Goal: Task Accomplishment & Management: Complete application form

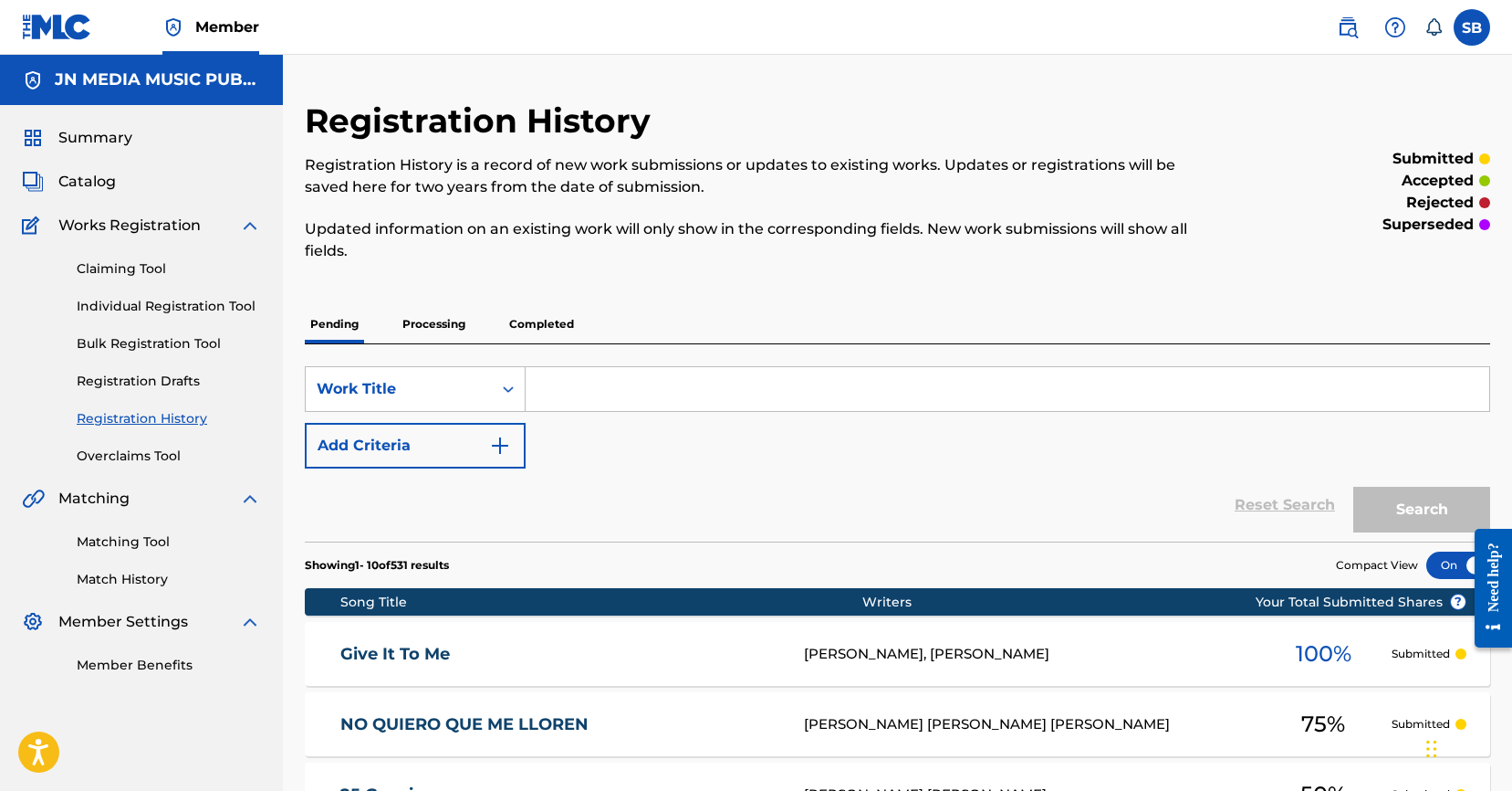
click at [77, 29] on img at bounding box center [57, 27] width 70 height 27
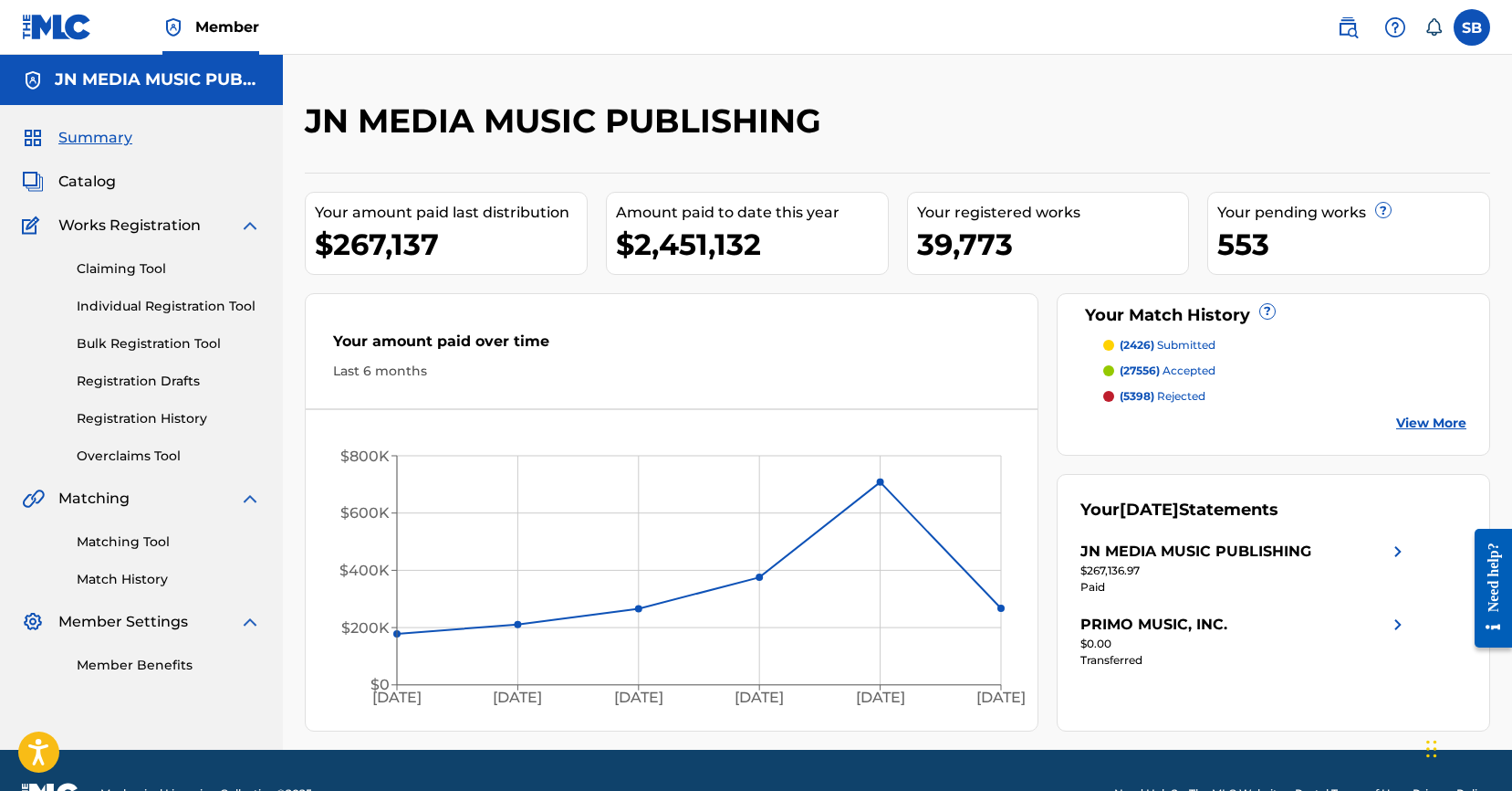
click at [220, 312] on link "Individual Registration Tool" at bounding box center [169, 306] width 184 height 19
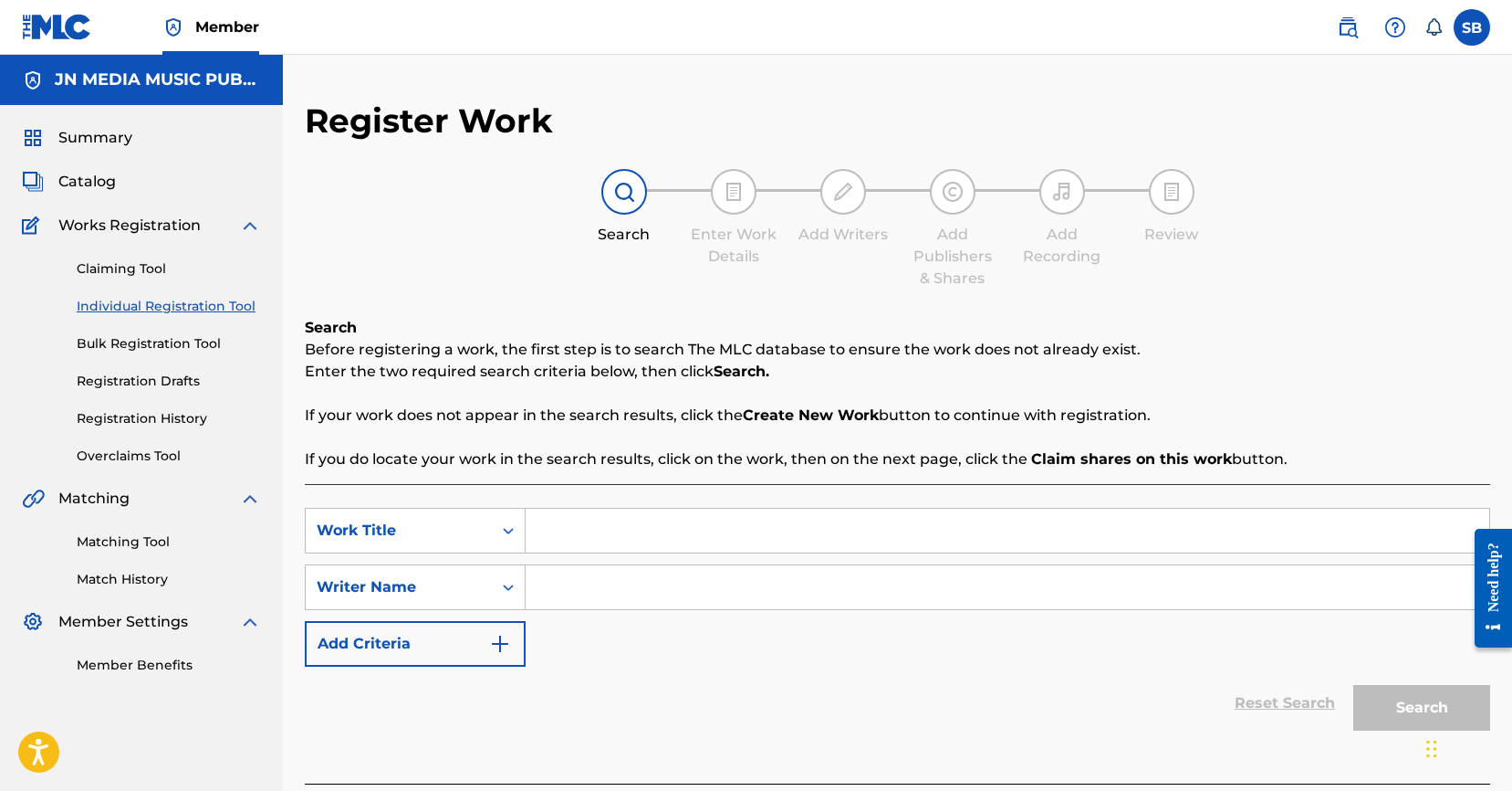
click at [608, 534] on input "Search Form" at bounding box center [1007, 531] width 964 height 44
paste input "Mis perros"
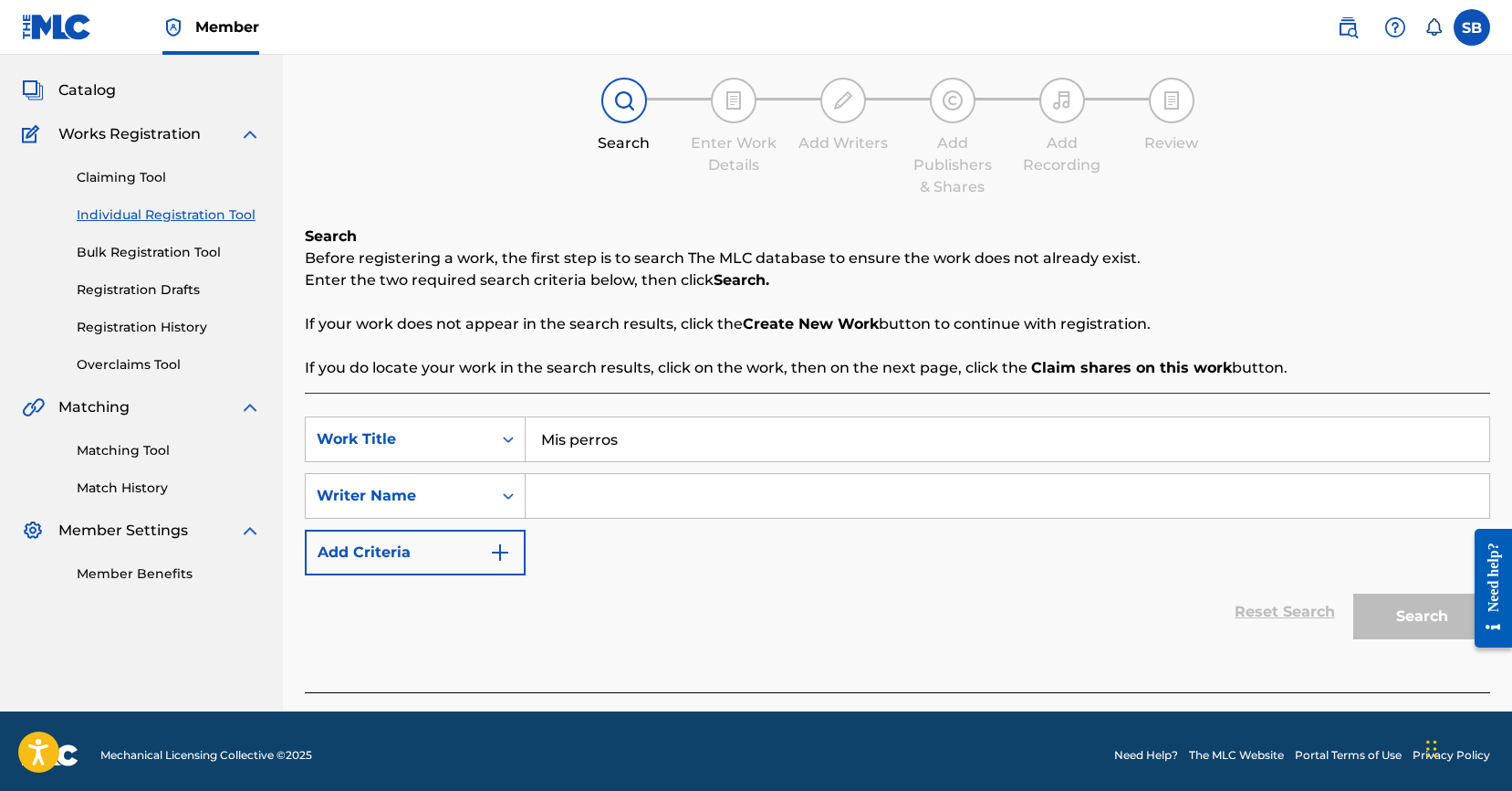
scroll to position [100, 0]
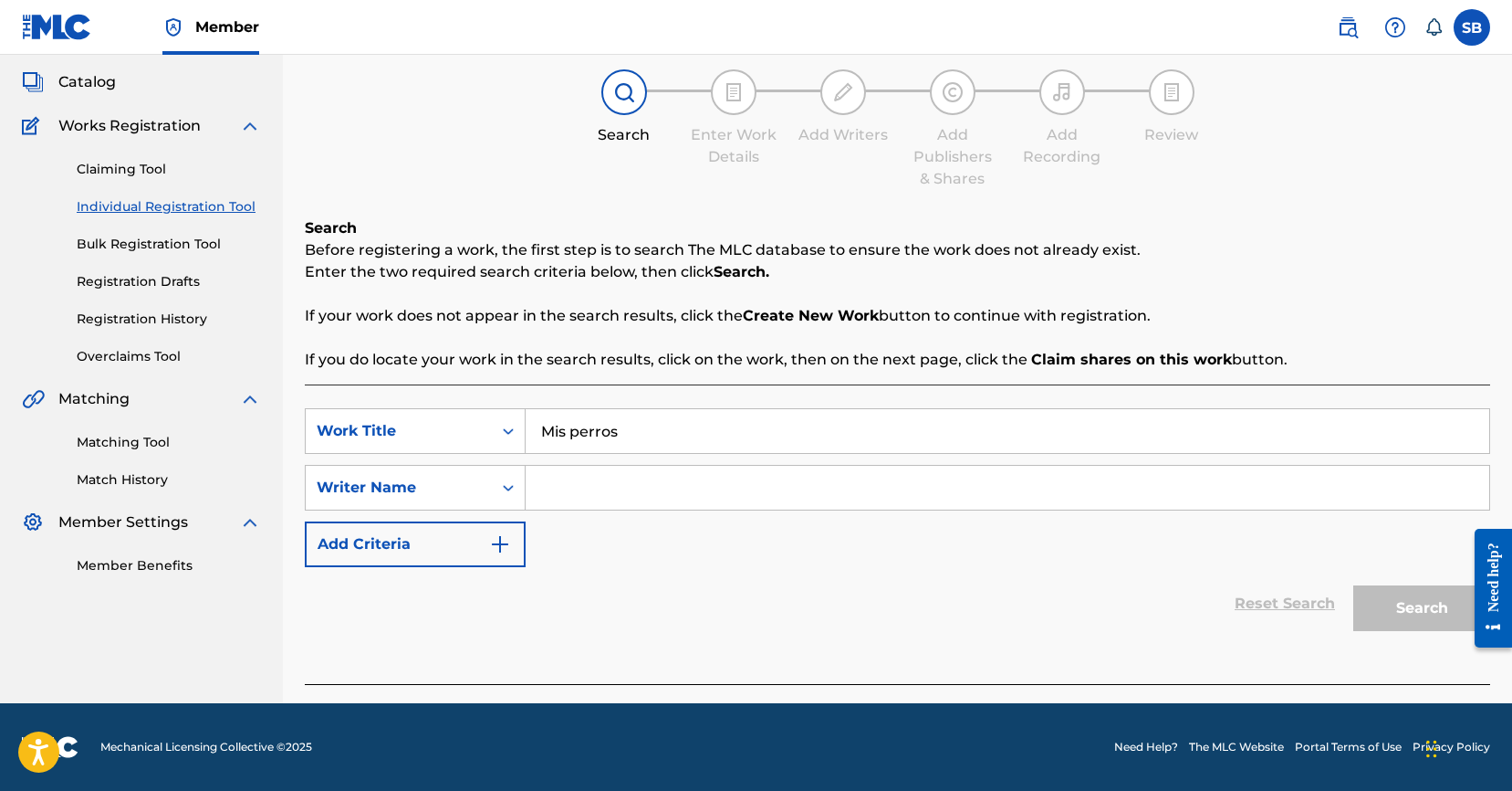
type input "Mis perros"
click at [674, 471] on input "Search Form" at bounding box center [1007, 488] width 964 height 44
click at [657, 480] on input "Search Form" at bounding box center [1007, 488] width 964 height 44
paste input "[PERSON_NAME] [PERSON_NAME] [PERSON_NAME]"
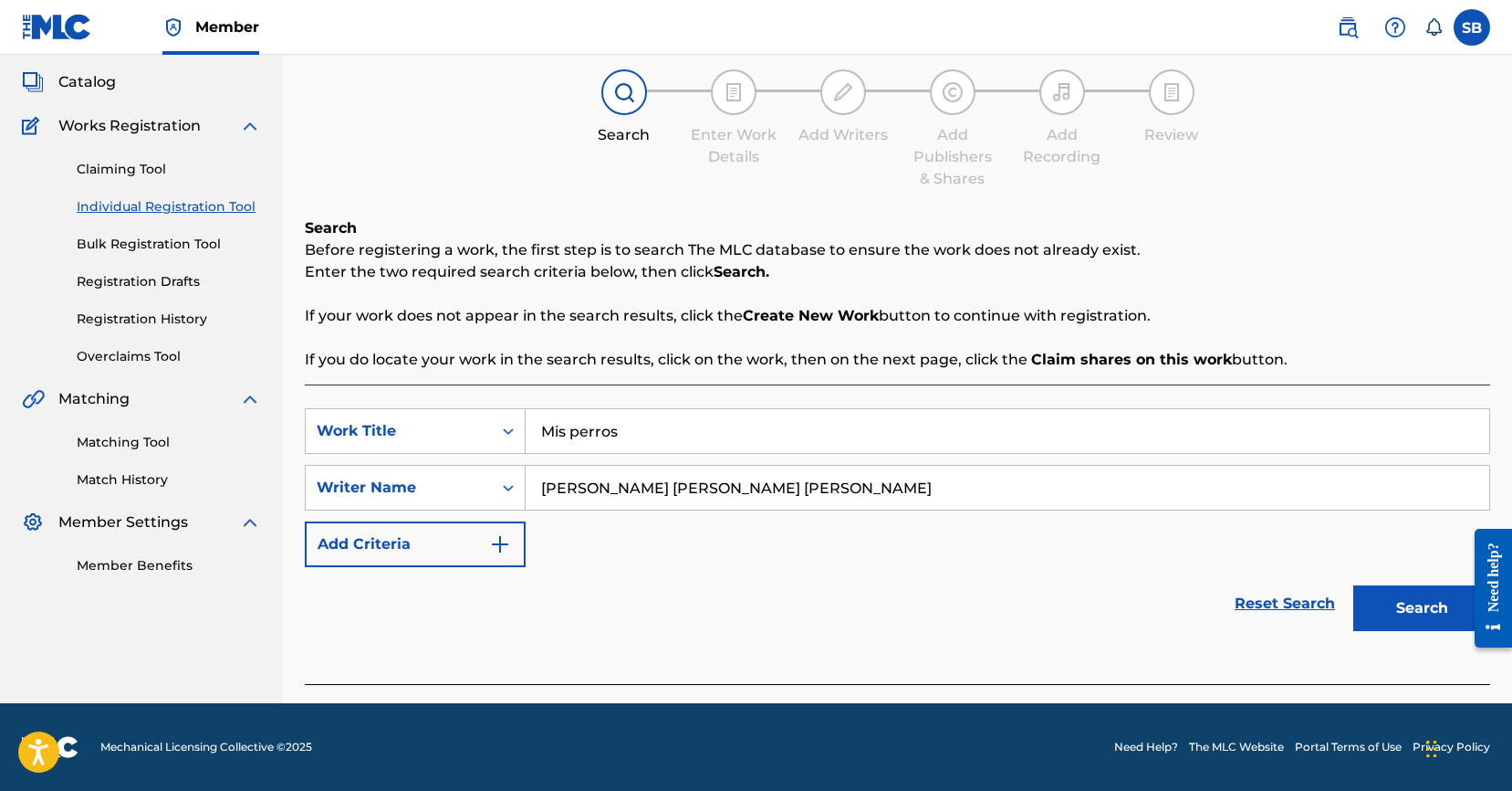
type input "[PERSON_NAME] [PERSON_NAME] [PERSON_NAME]"
click at [1398, 621] on button "Search" at bounding box center [1422, 608] width 137 height 46
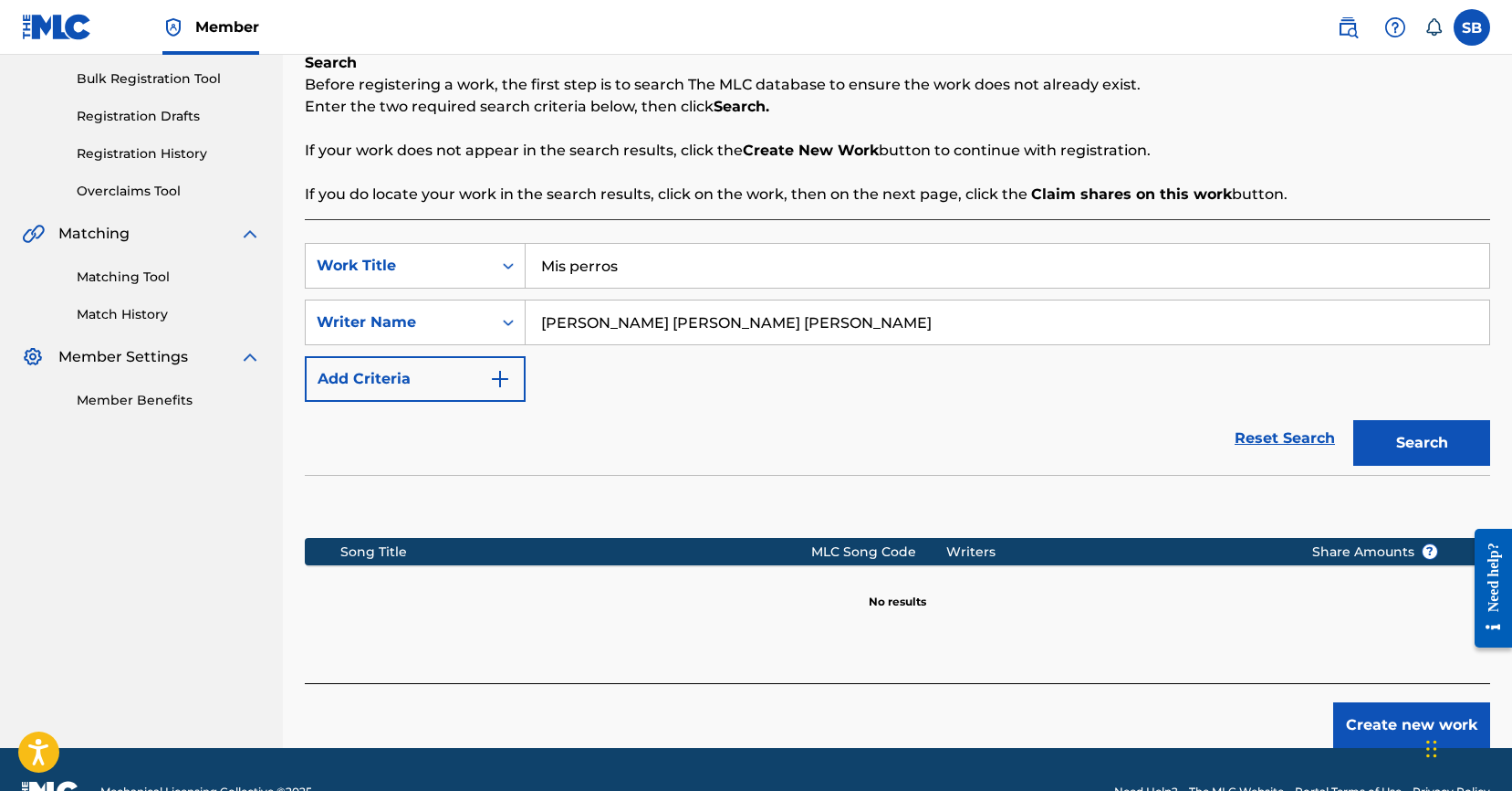
scroll to position [273, 0]
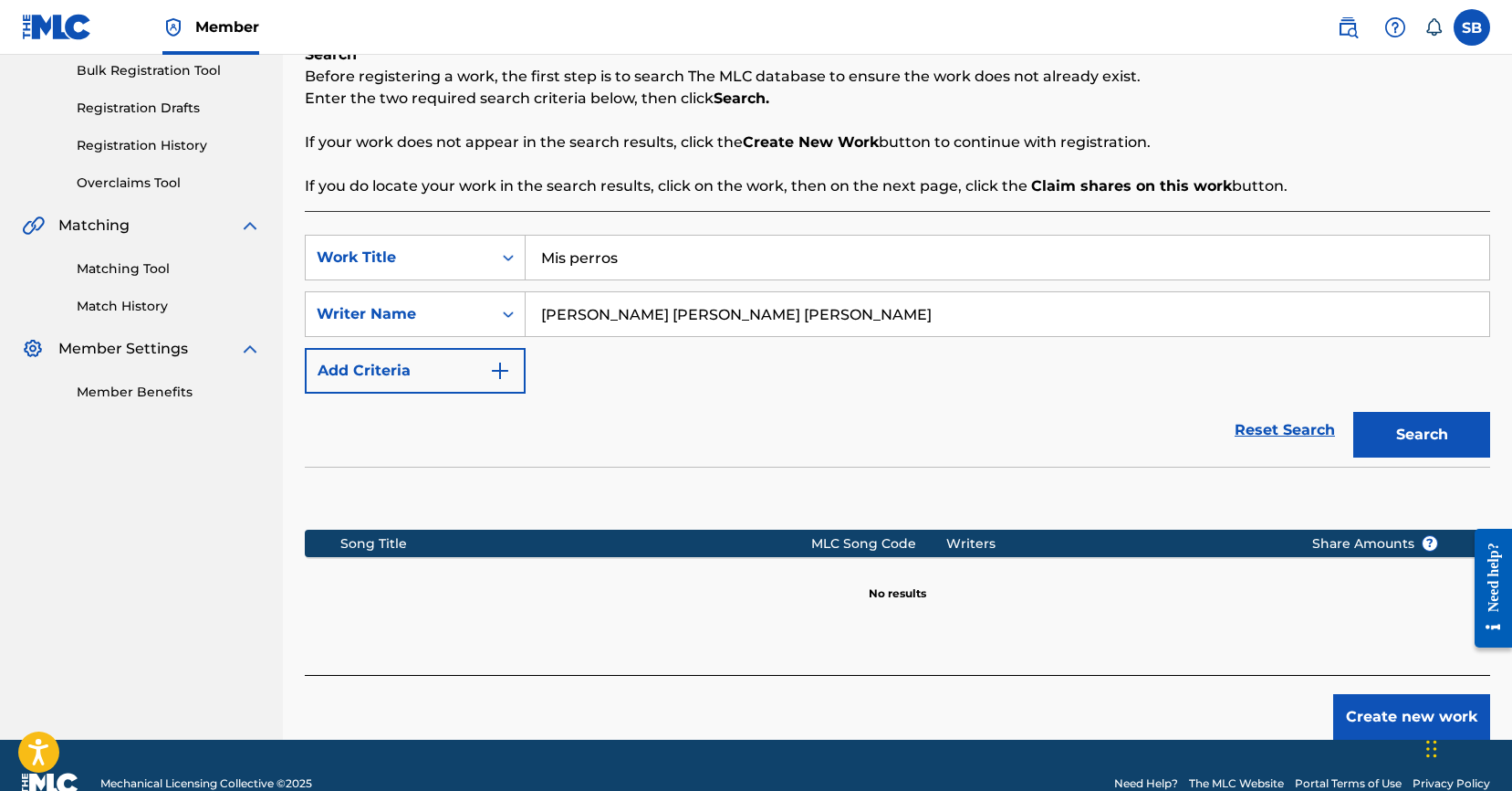
click at [1346, 706] on button "Create new work" at bounding box center [1411, 717] width 157 height 46
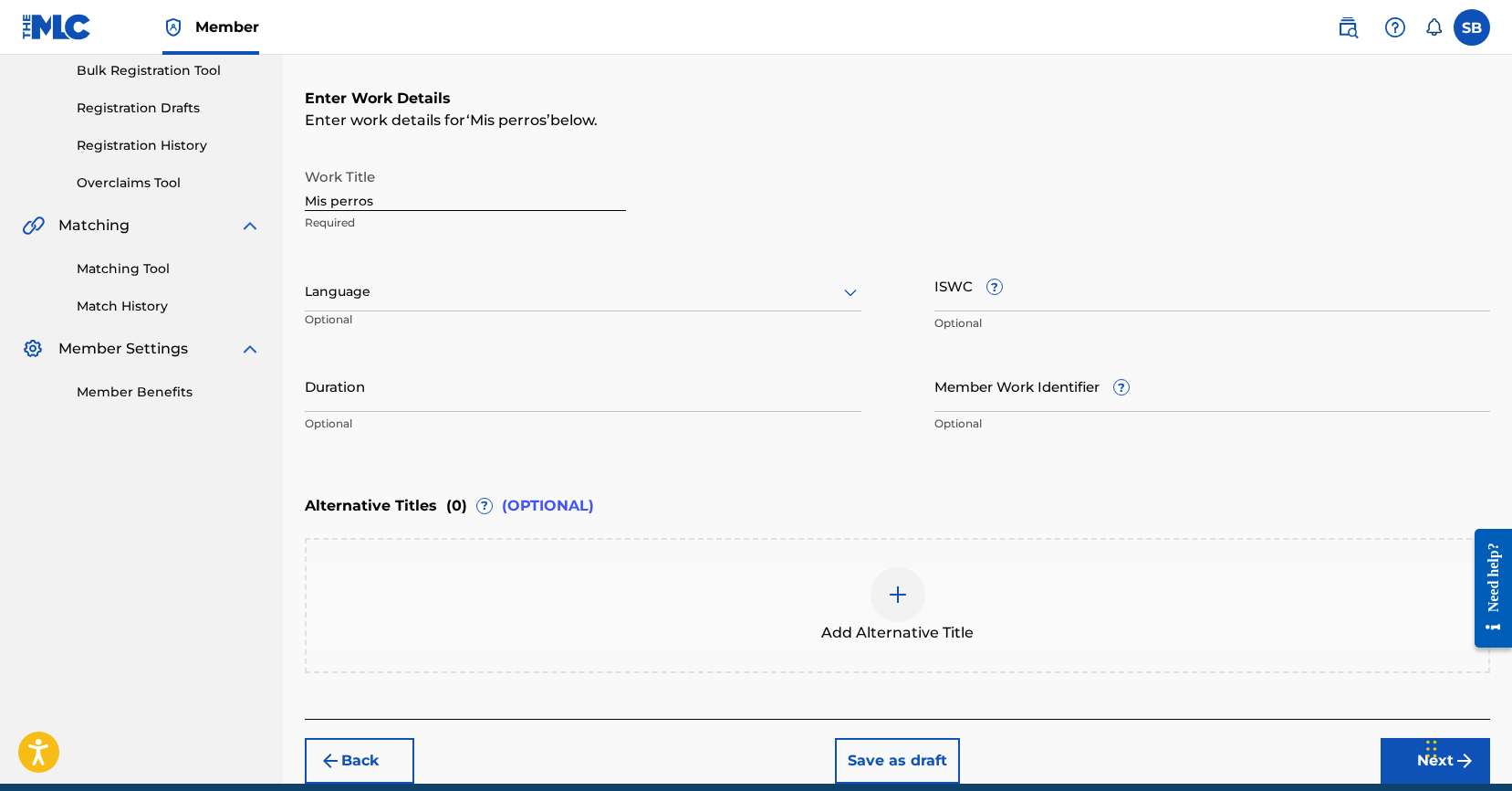
click at [437, 291] on div at bounding box center [584, 292] width 557 height 23
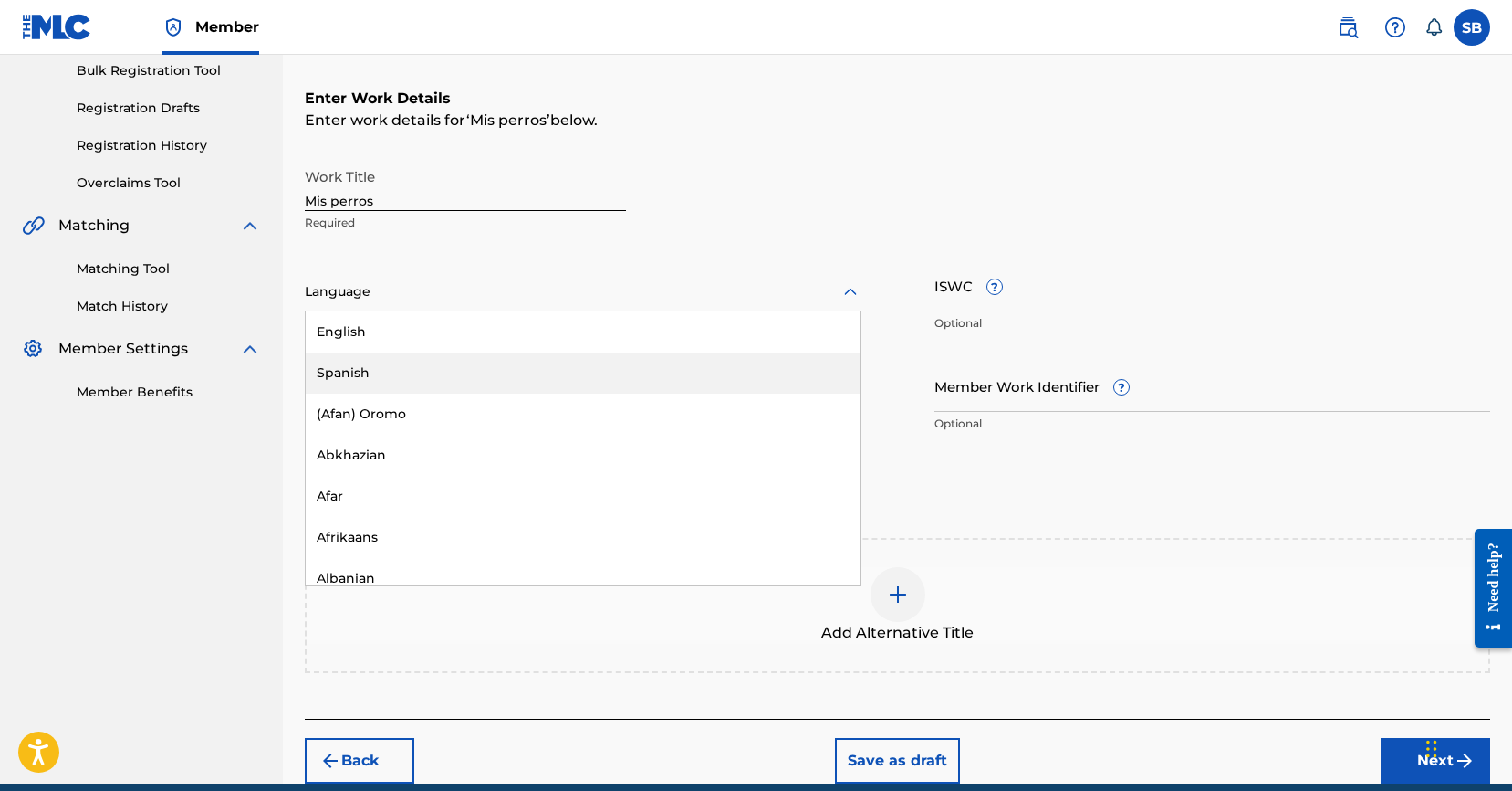
click at [421, 363] on div "Spanish" at bounding box center [584, 373] width 555 height 41
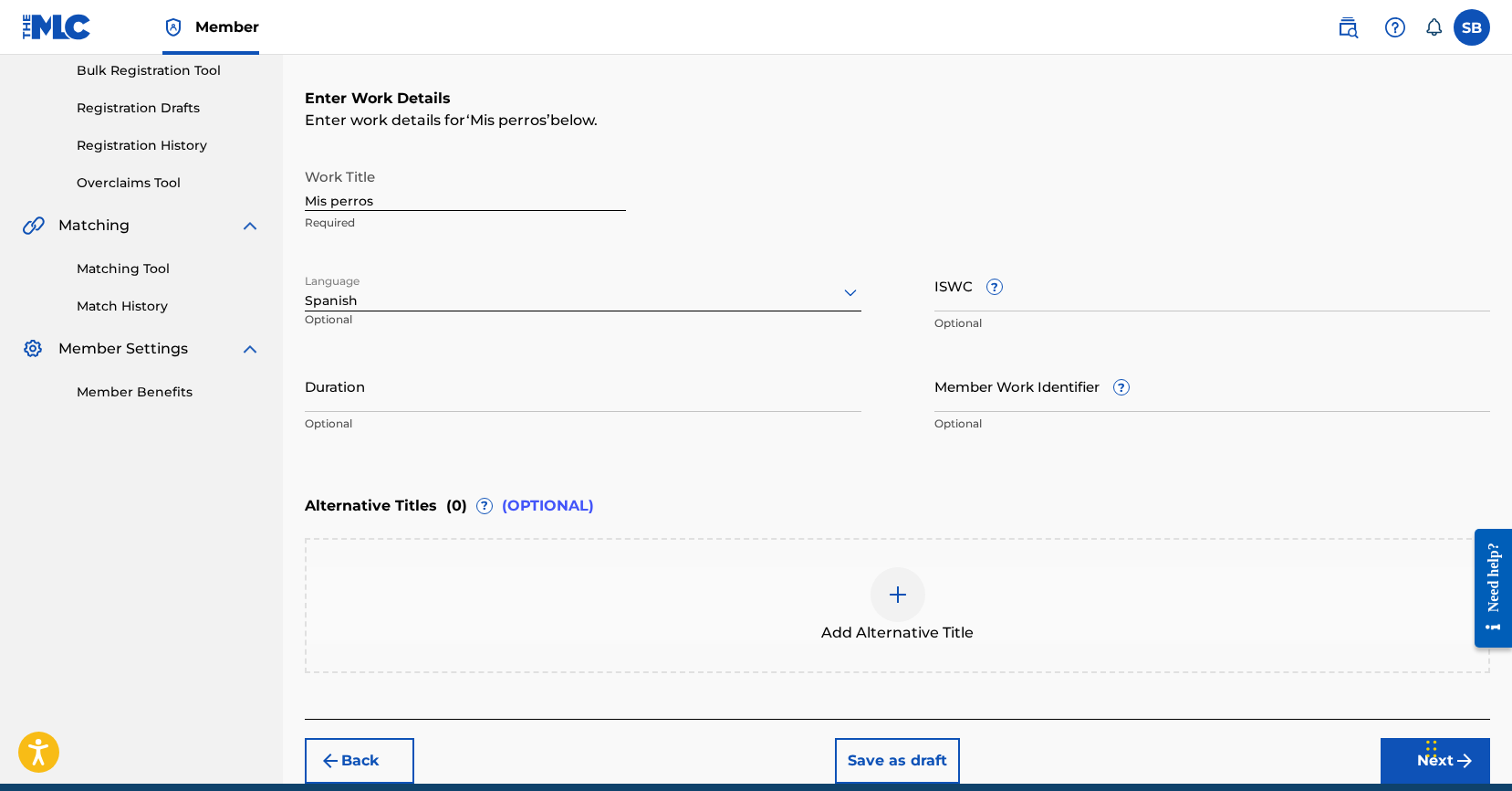
click at [1408, 760] on button "Next" at bounding box center [1435, 761] width 109 height 46
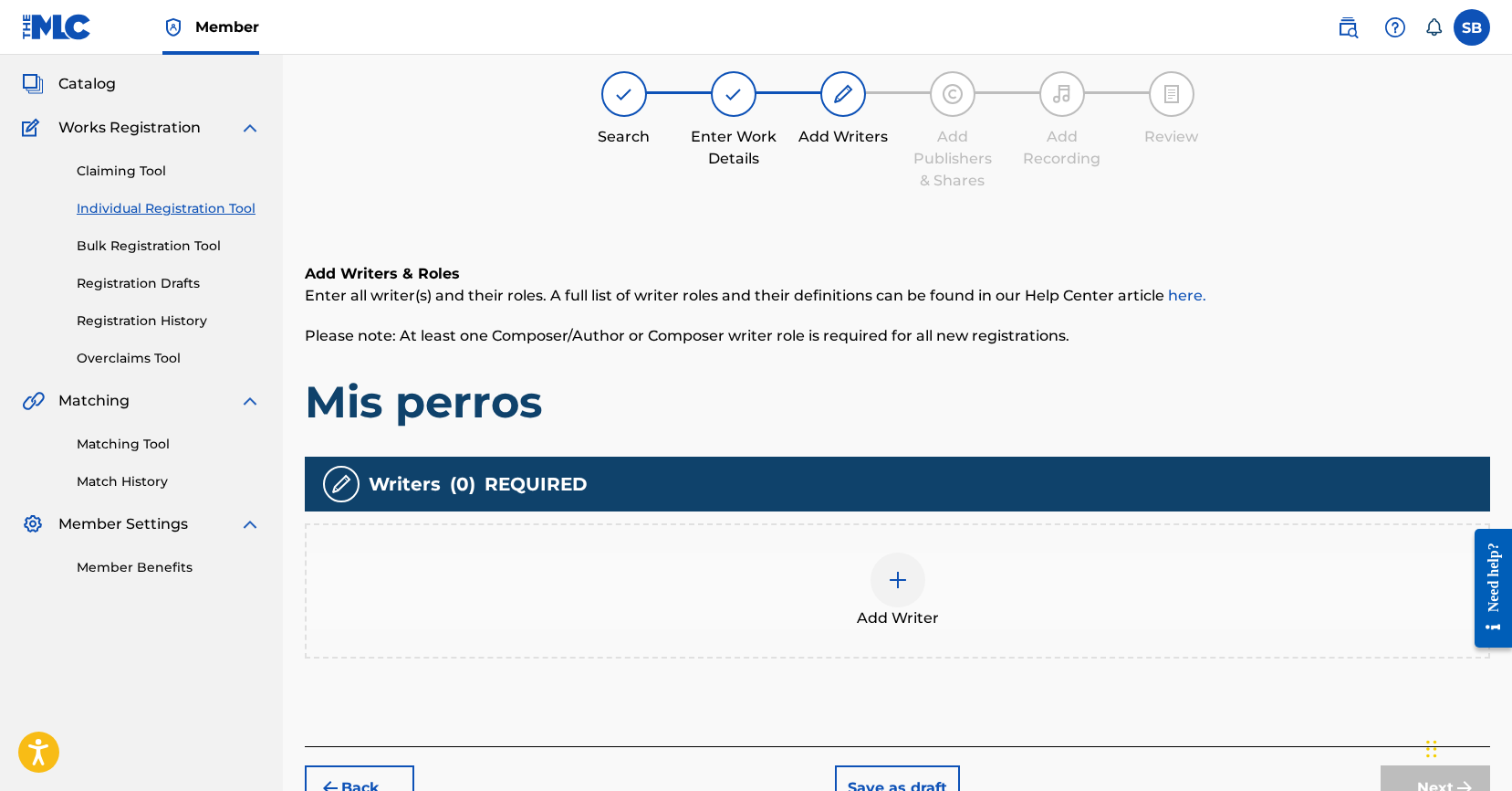
scroll to position [82, 0]
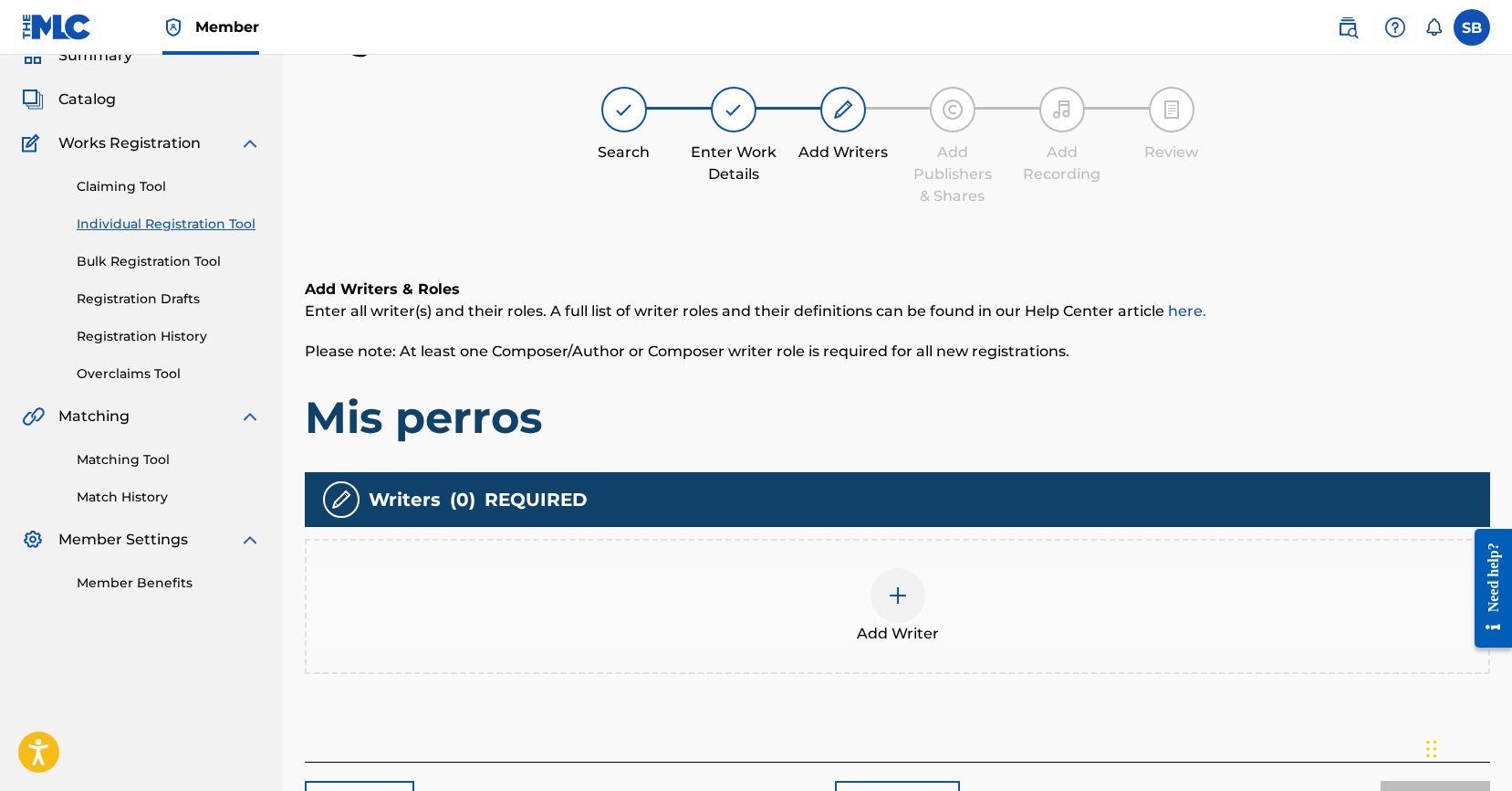
click at [1081, 638] on div "Add Writer" at bounding box center [898, 606] width 1182 height 77
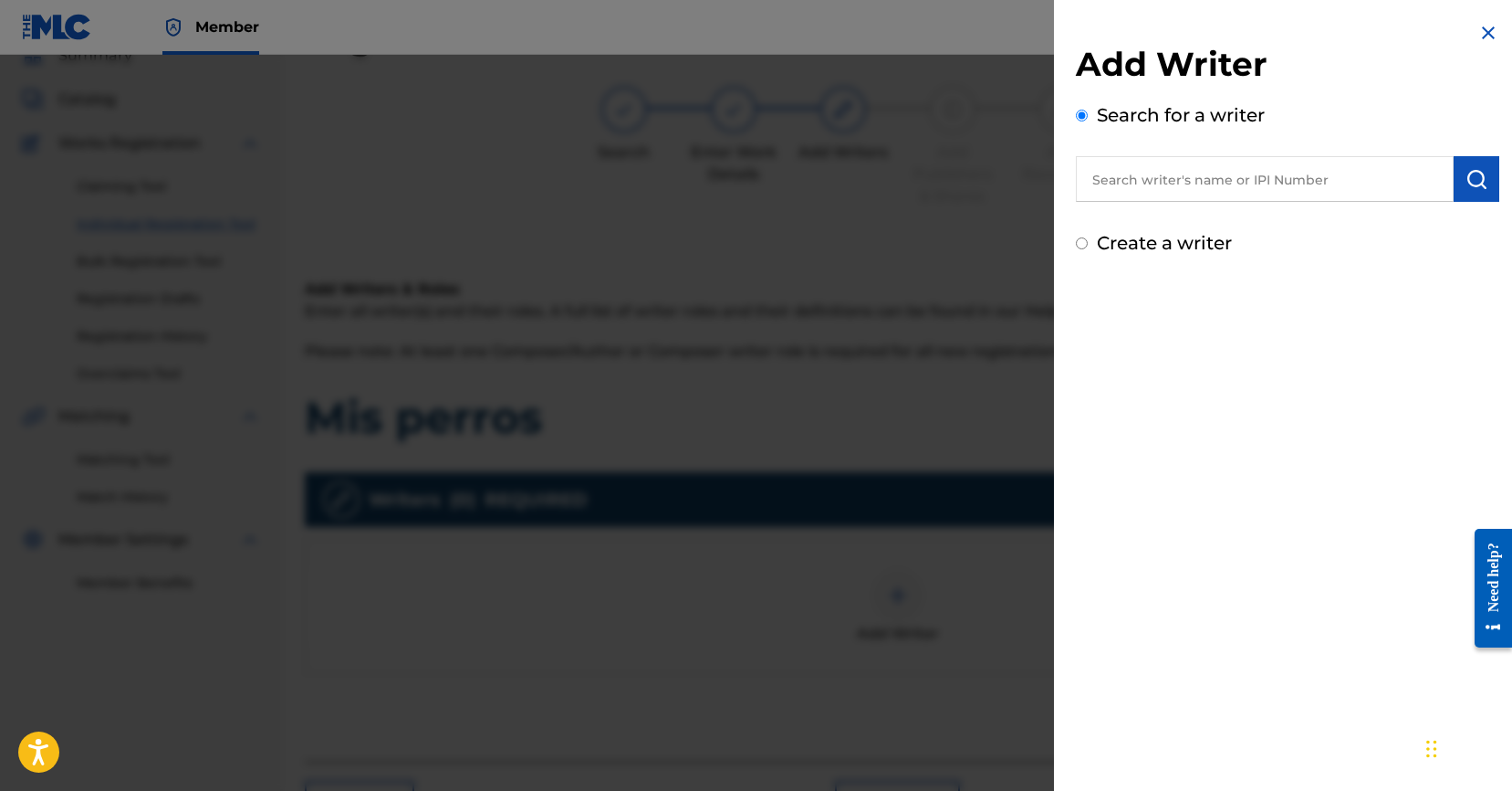
click at [1181, 190] on input "text" at bounding box center [1265, 179] width 378 height 46
paste input "[PERSON_NAME] [PERSON_NAME] [PERSON_NAME]"
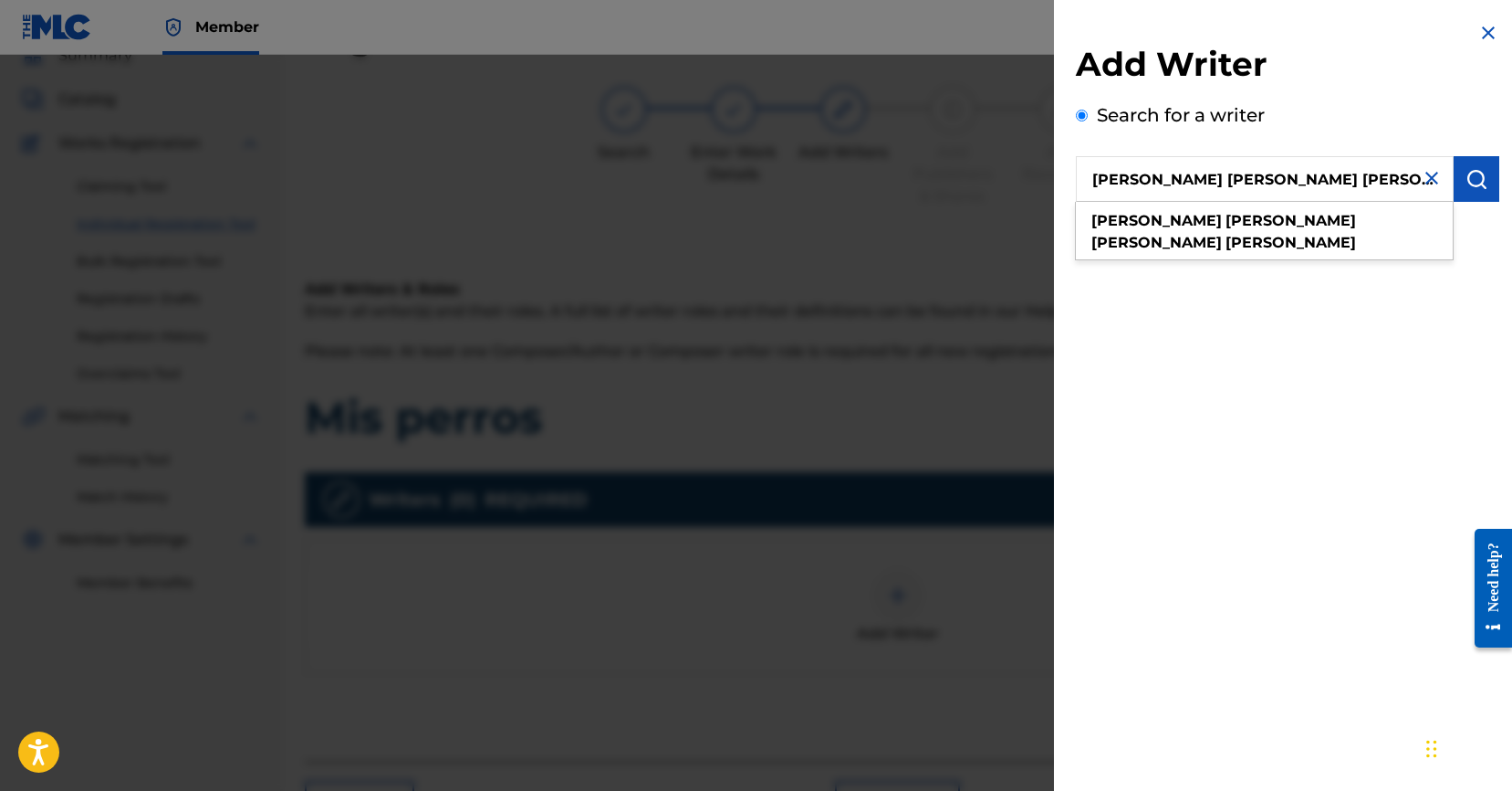
type input "[PERSON_NAME] [PERSON_NAME] [PERSON_NAME]"
click at [1467, 183] on img "submit" at bounding box center [1476, 179] width 22 height 22
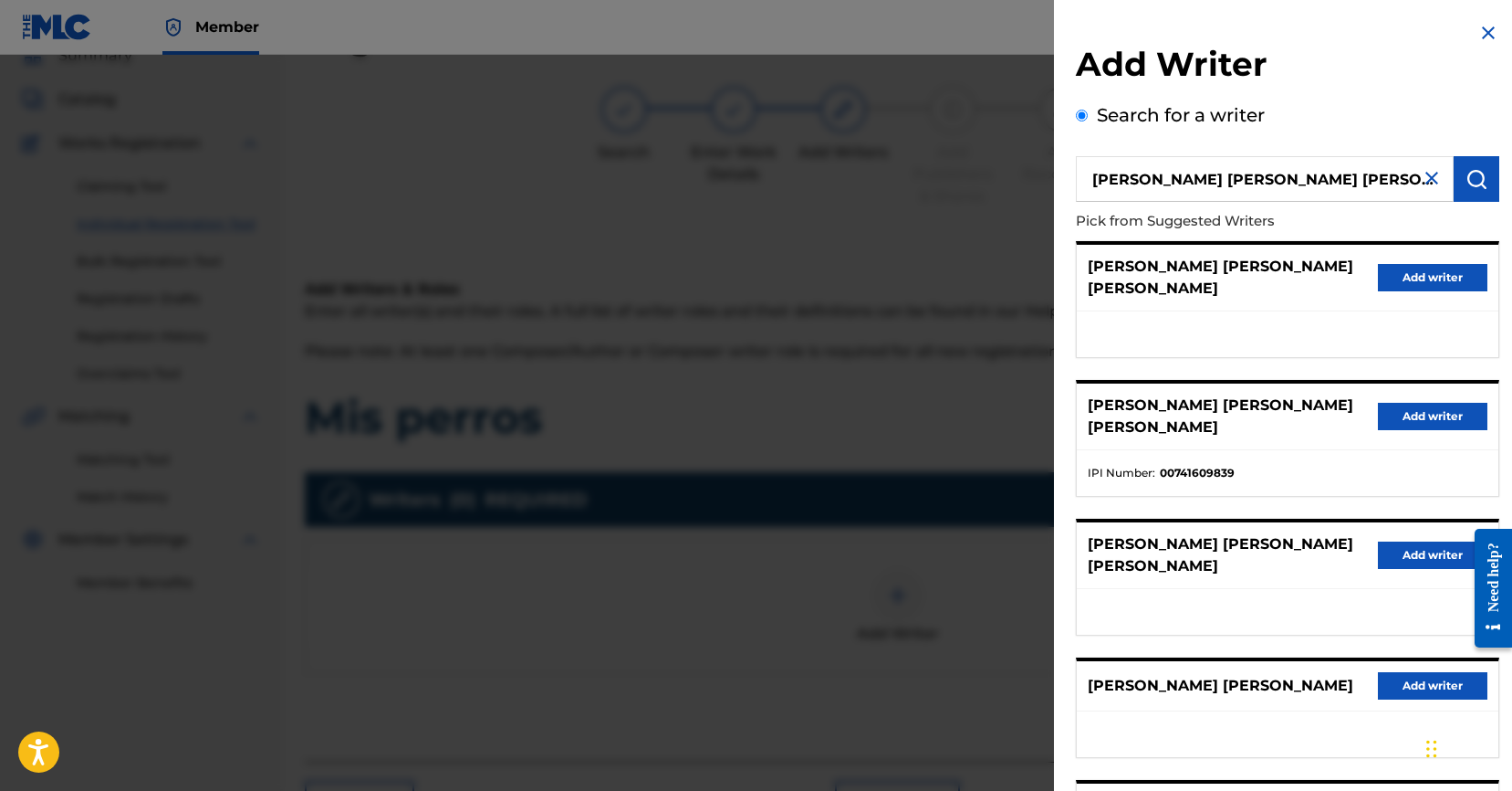
click at [1436, 282] on div "[PERSON_NAME] [PERSON_NAME] [PERSON_NAME] Add writer" at bounding box center [1288, 278] width 422 height 67
click at [1398, 264] on button "Add writer" at bounding box center [1432, 278] width 109 height 28
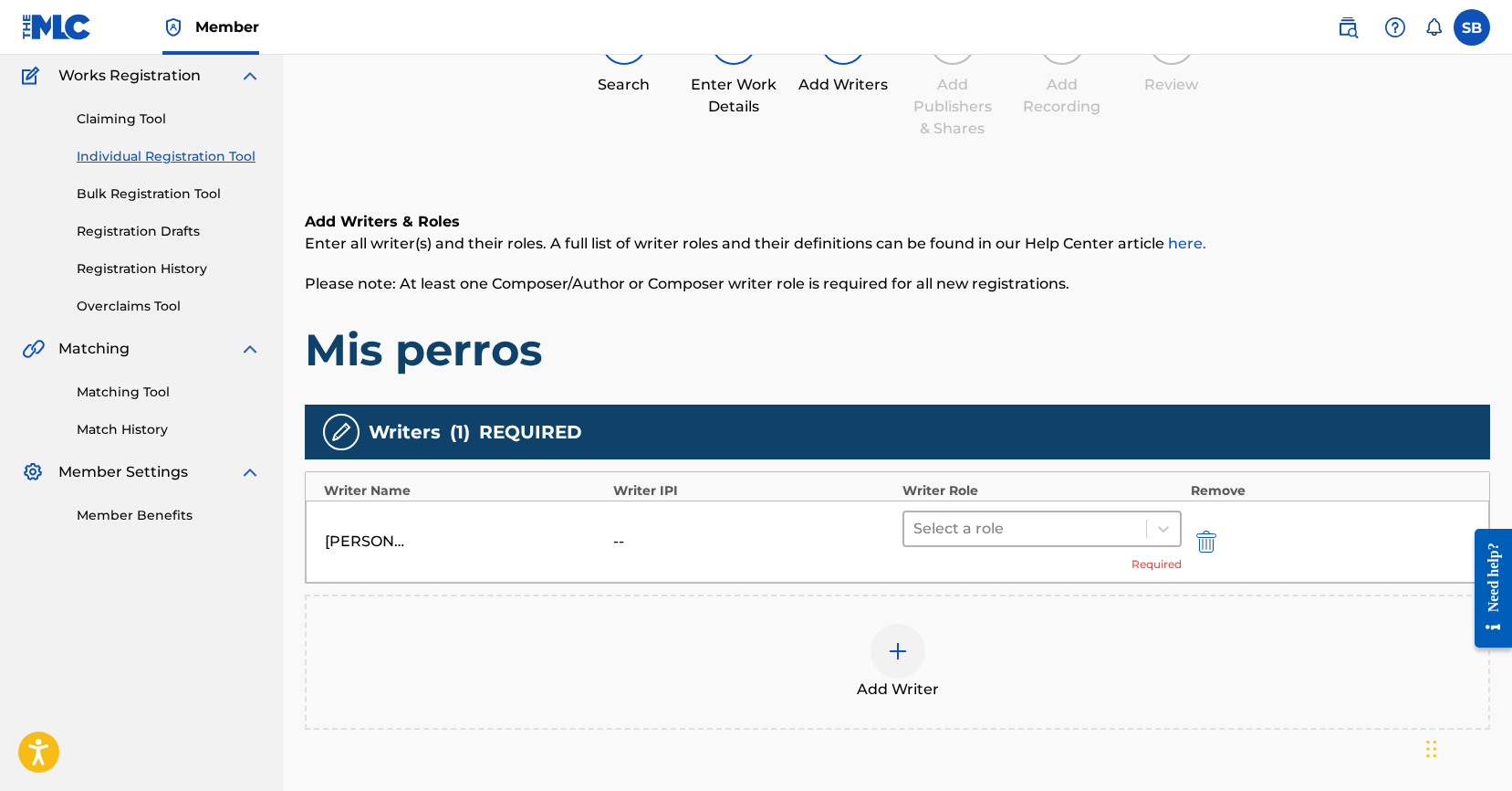
scroll to position [329, 0]
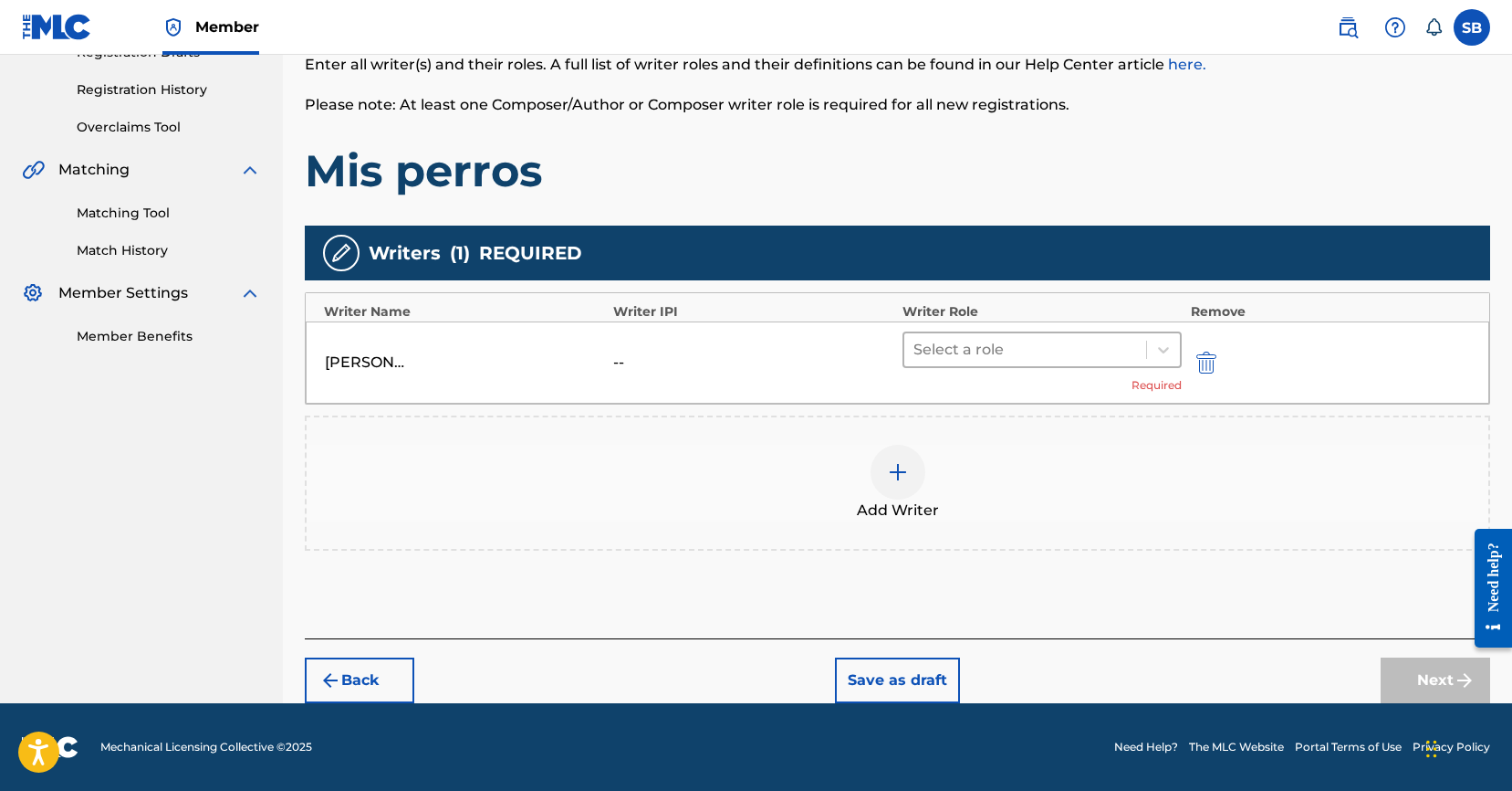
click at [1061, 347] on div at bounding box center [1024, 349] width 223 height 26
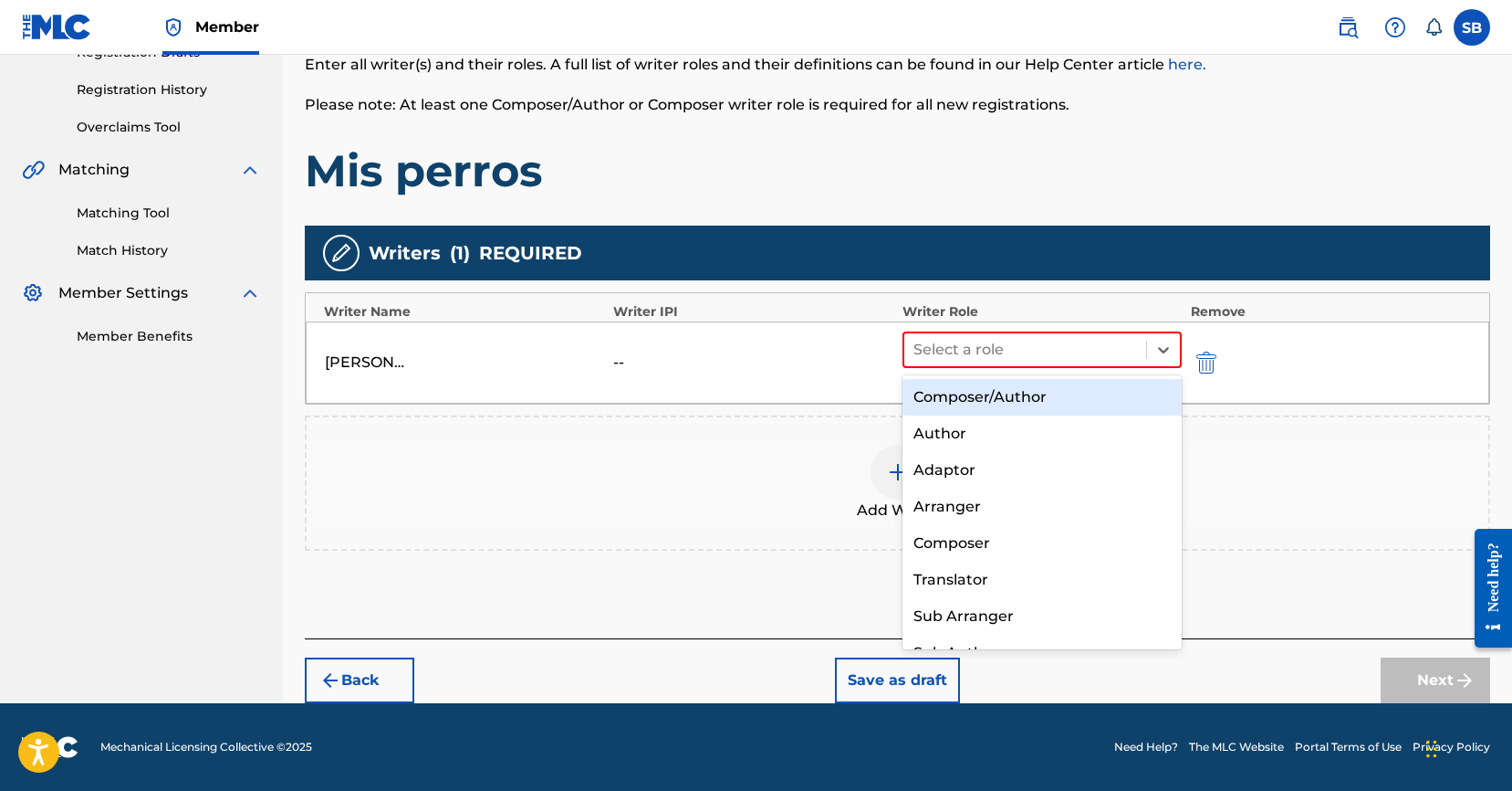
click at [1053, 398] on div "Composer/Author" at bounding box center [1043, 397] width 279 height 36
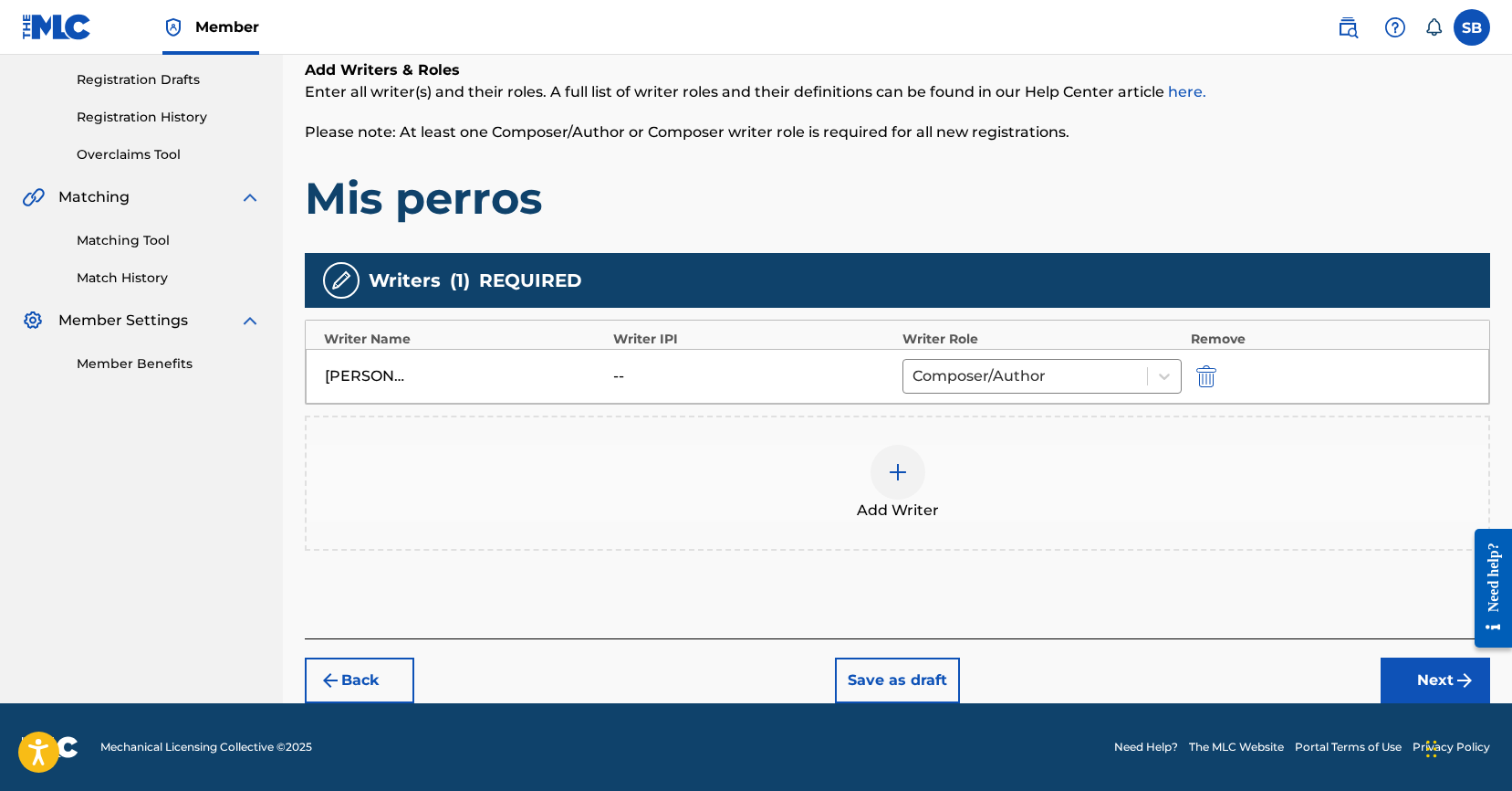
scroll to position [301, 0]
click at [1414, 672] on button "Next" at bounding box center [1435, 680] width 109 height 46
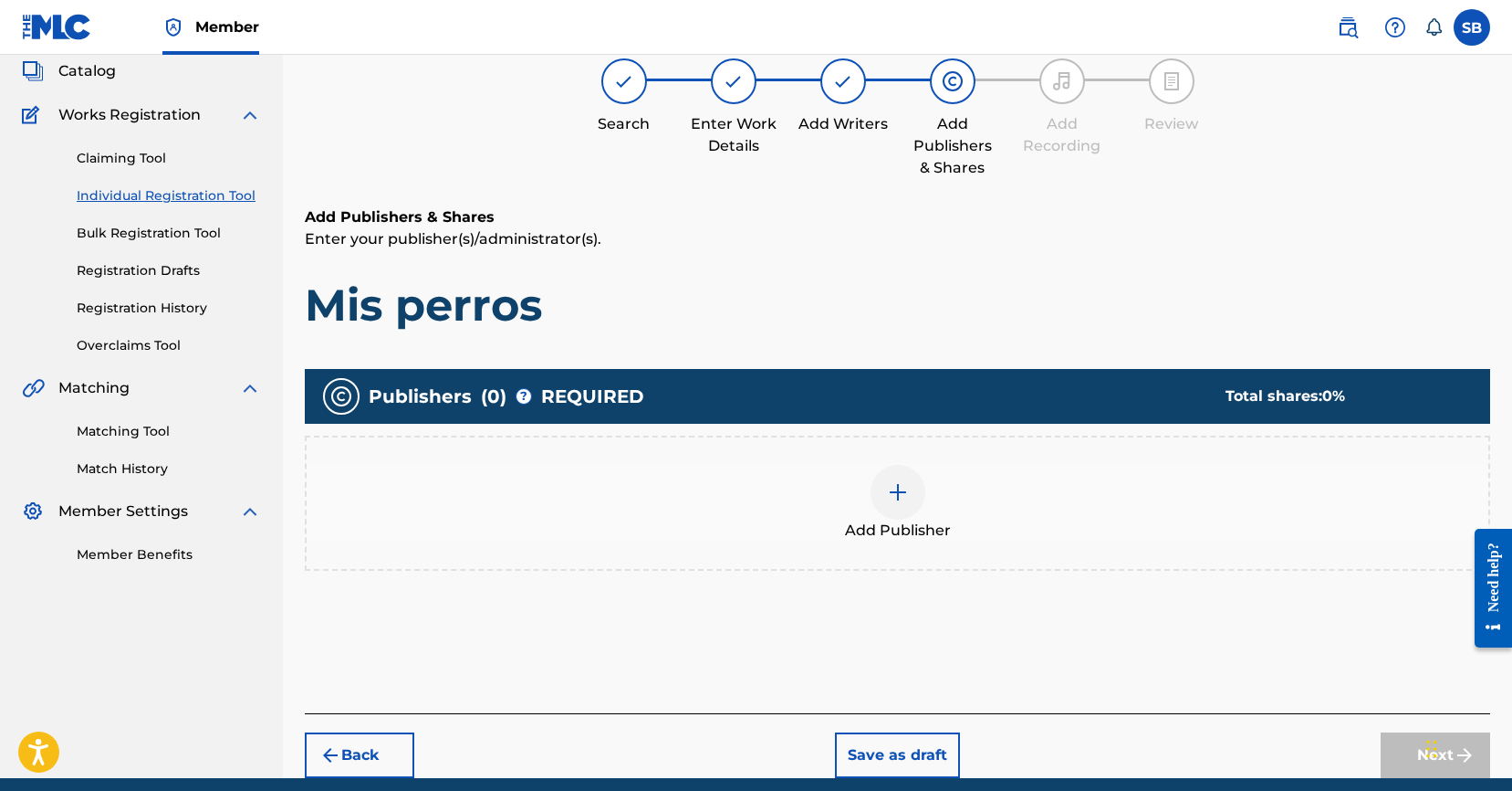
scroll to position [82, 0]
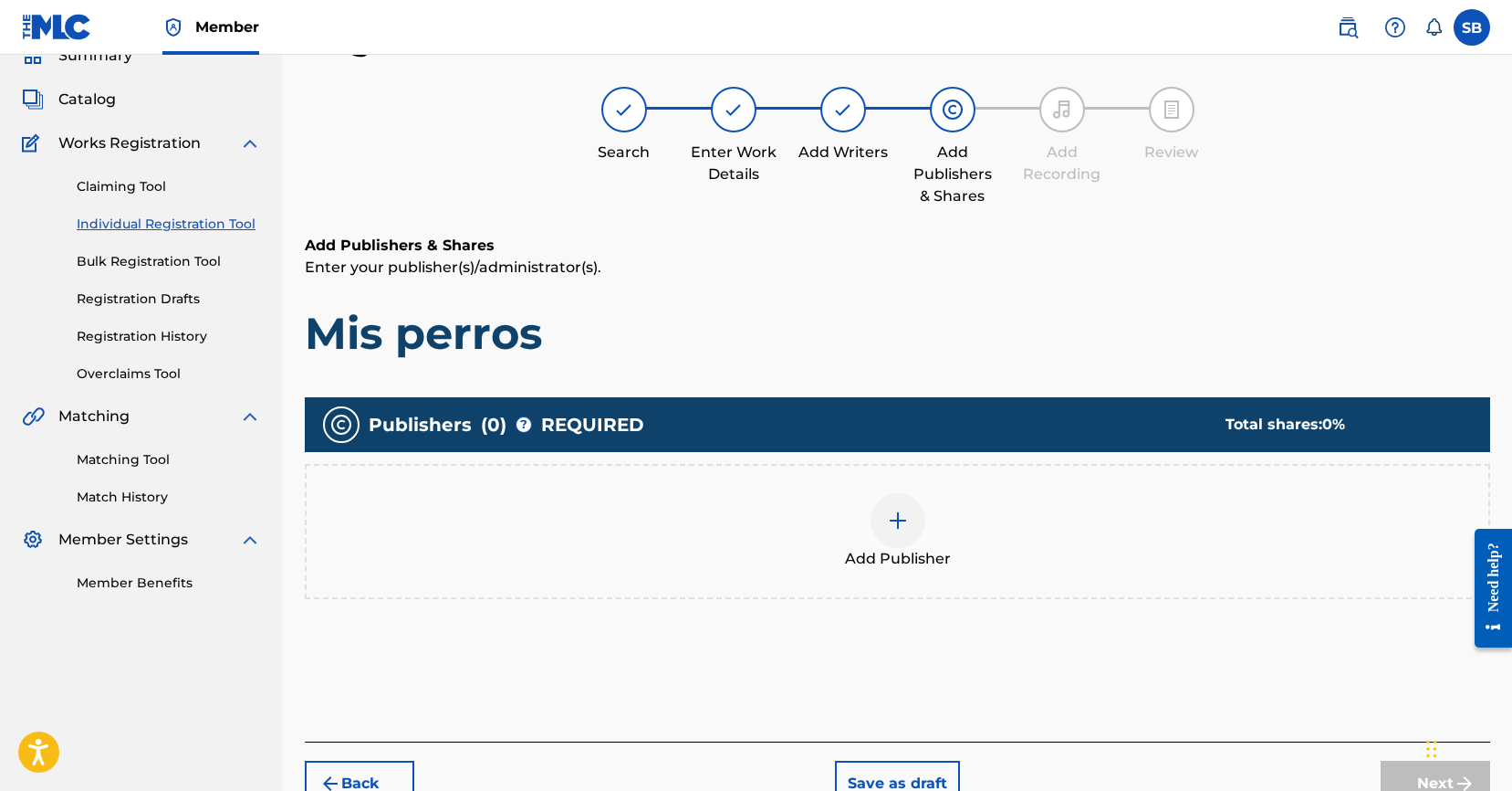
click at [953, 517] on div "Add Publisher" at bounding box center [898, 531] width 1182 height 77
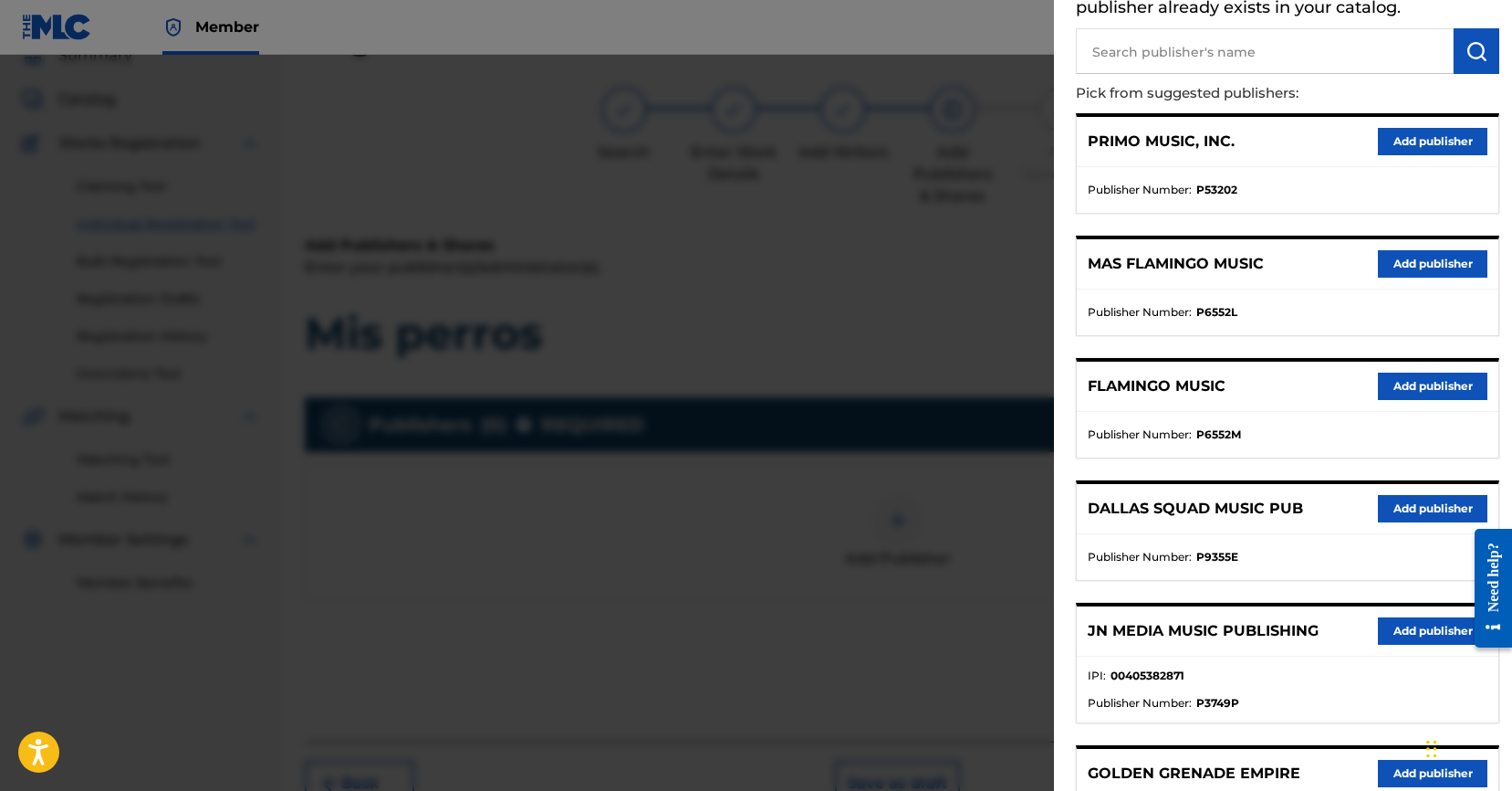
scroll to position [214, 0]
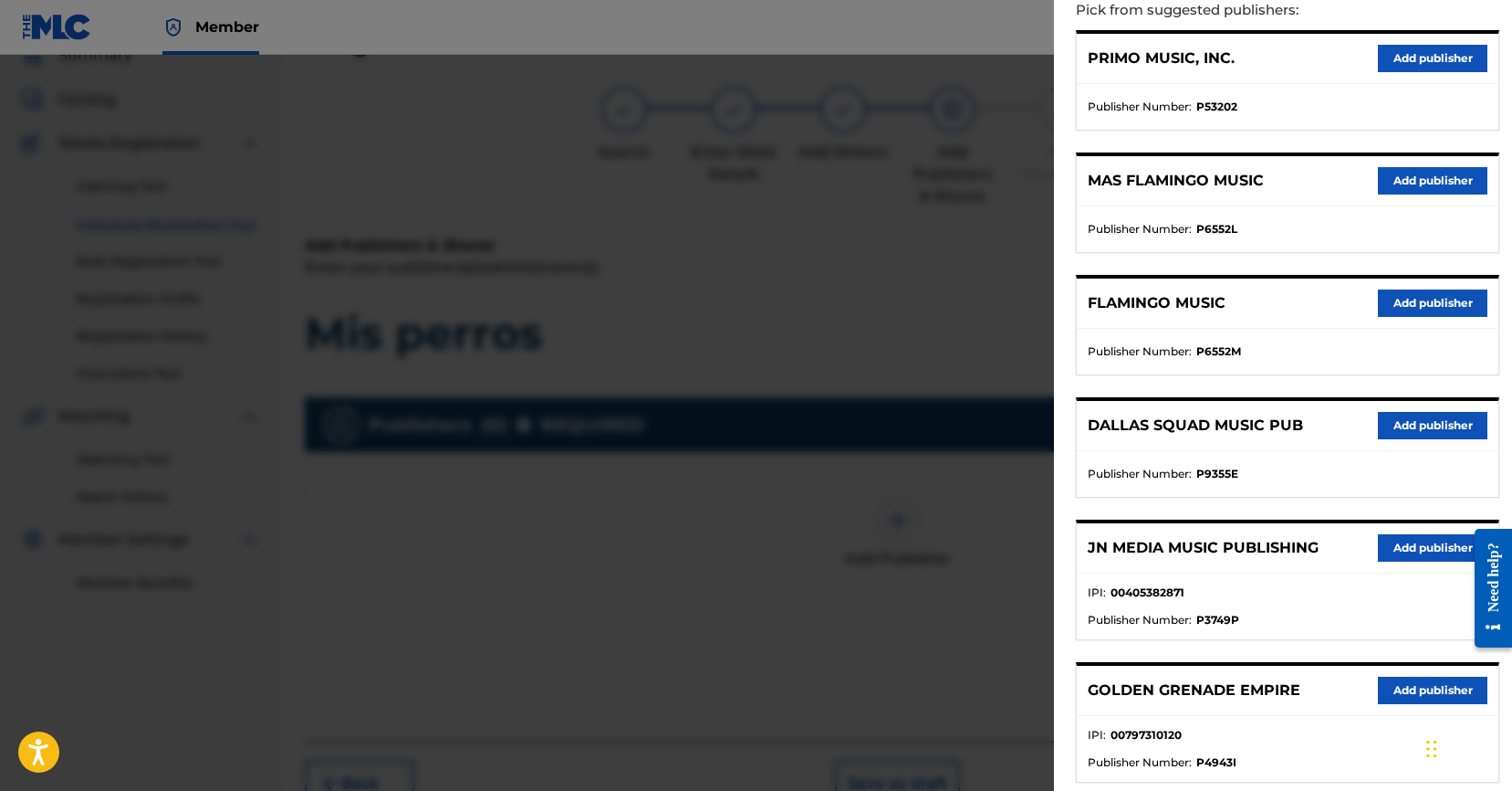
click at [1403, 546] on button "Add publisher" at bounding box center [1432, 548] width 109 height 28
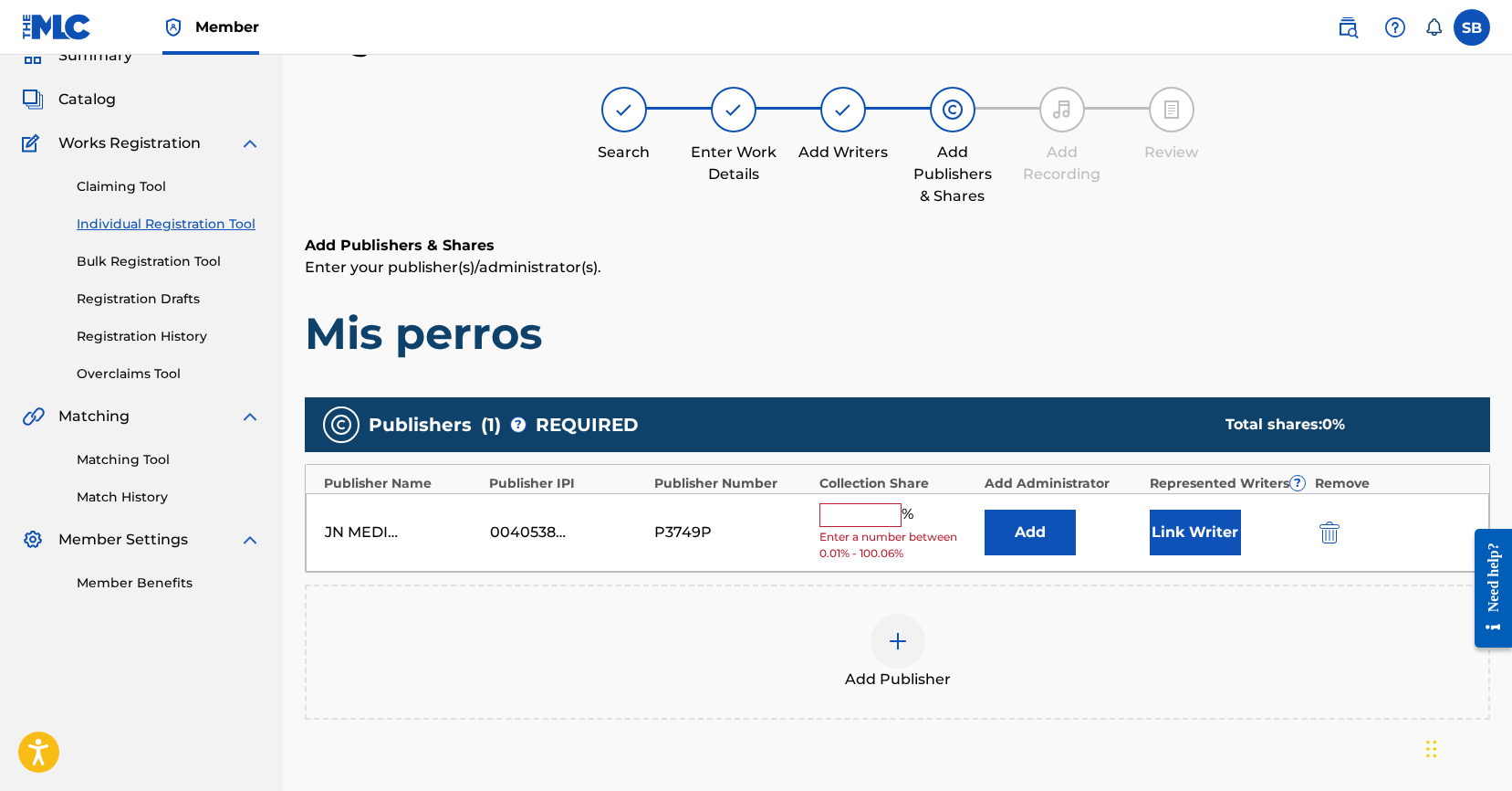
click at [870, 507] on input "text" at bounding box center [860, 514] width 82 height 24
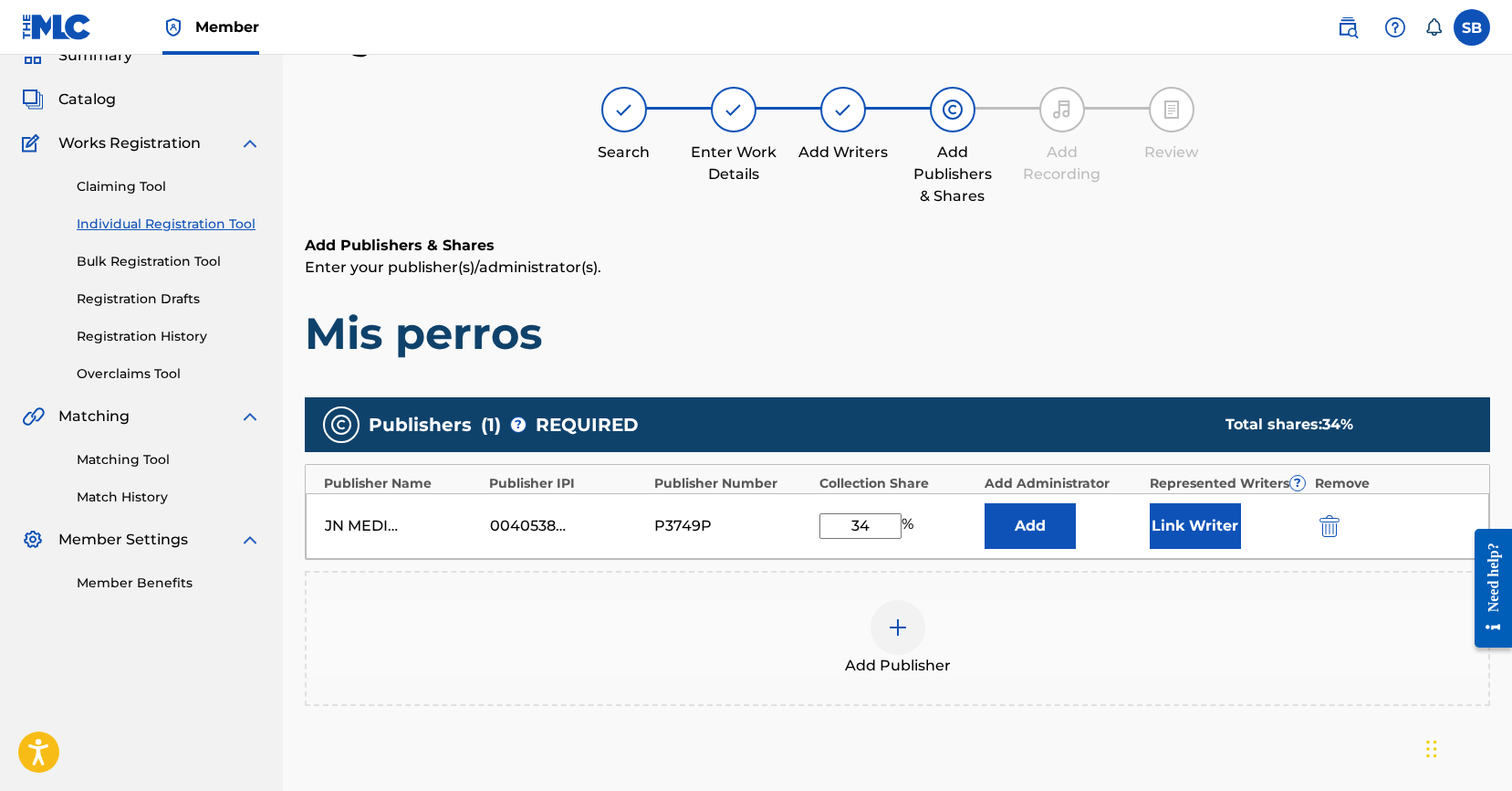
type input "34"
click at [1199, 522] on button "Link Writer" at bounding box center [1196, 526] width 91 height 46
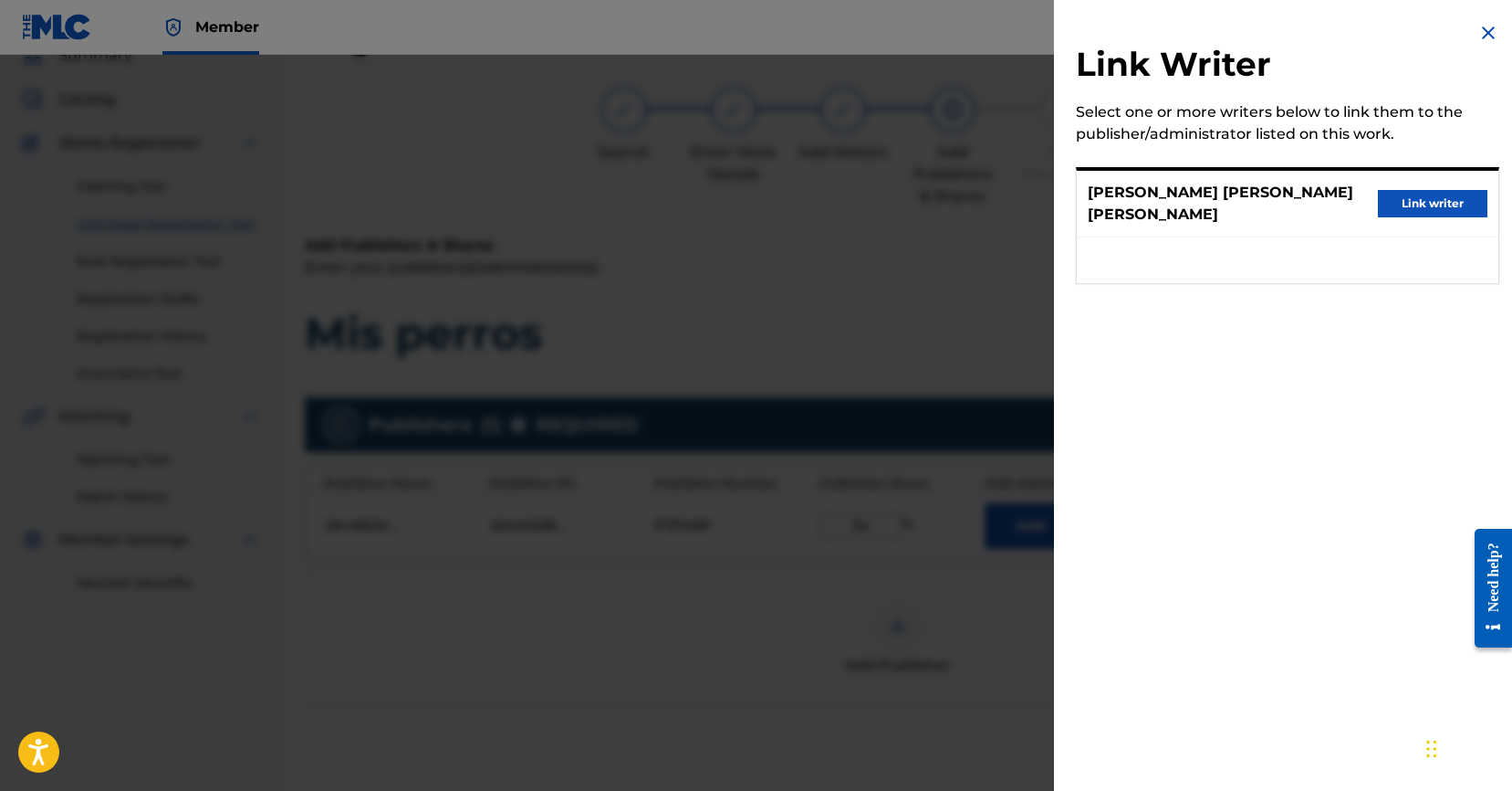
click at [1440, 204] on button "Link writer" at bounding box center [1432, 203] width 109 height 28
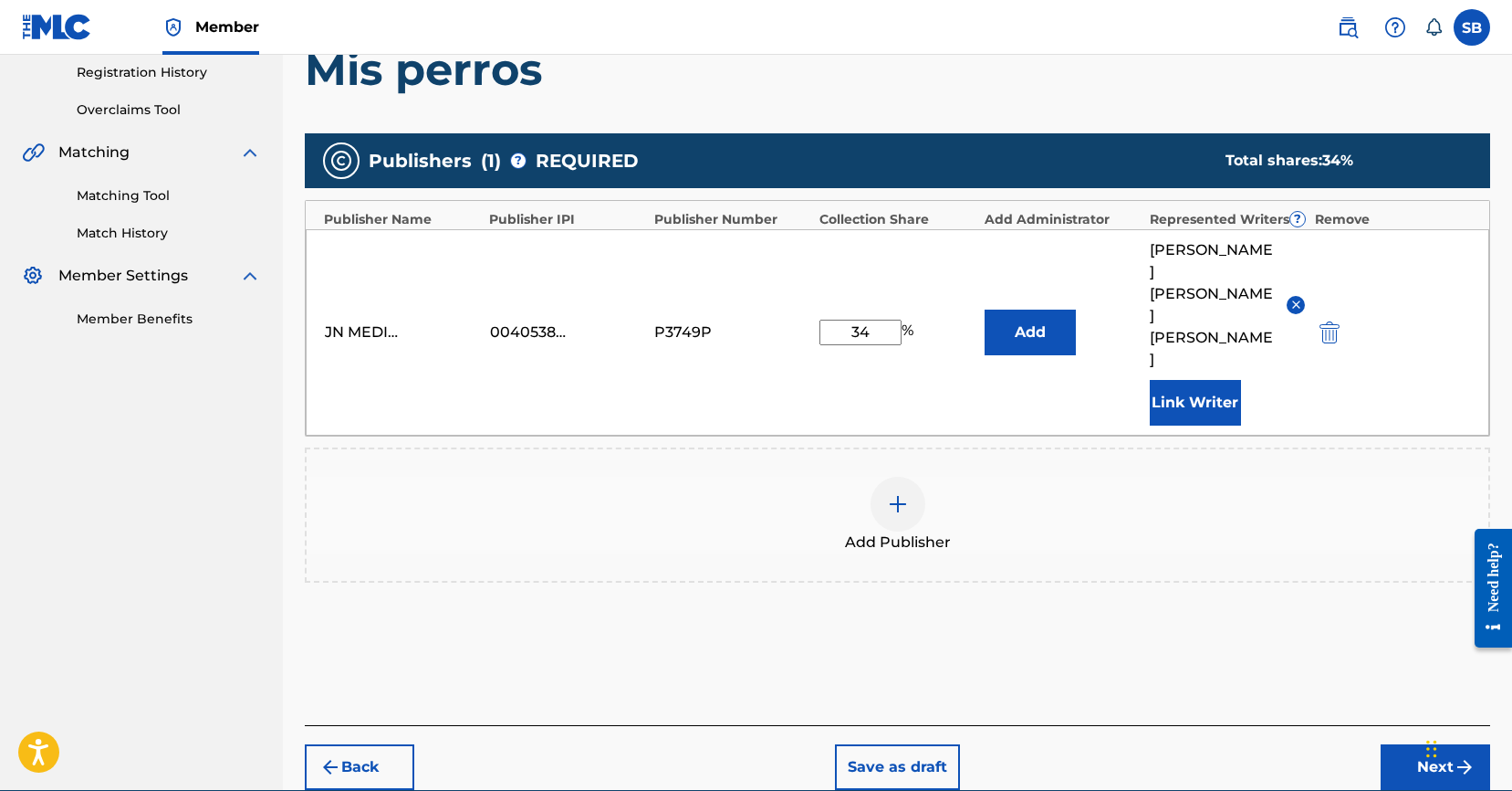
scroll to position [367, 0]
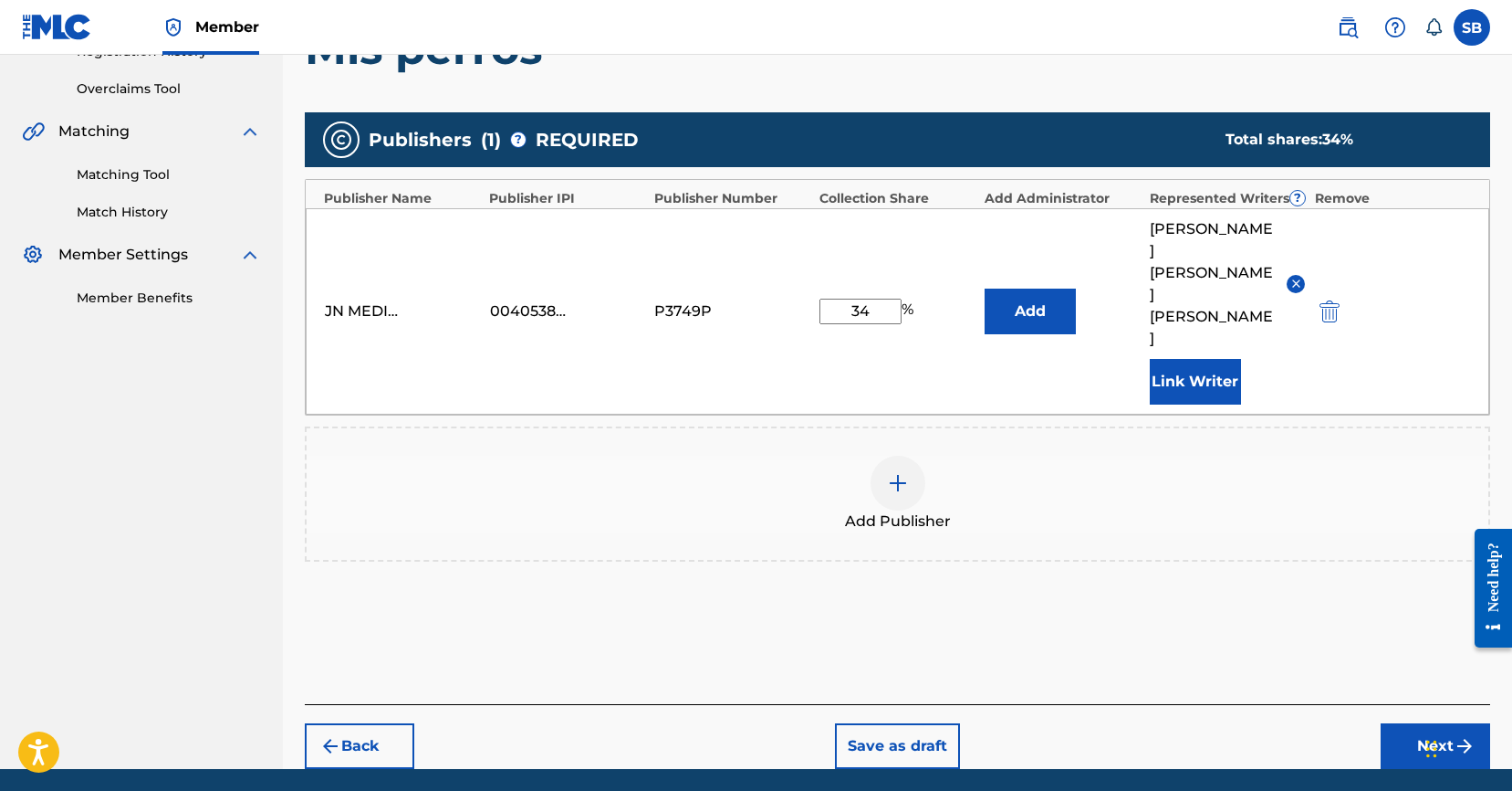
click at [1425, 723] on button "Next" at bounding box center [1435, 746] width 109 height 46
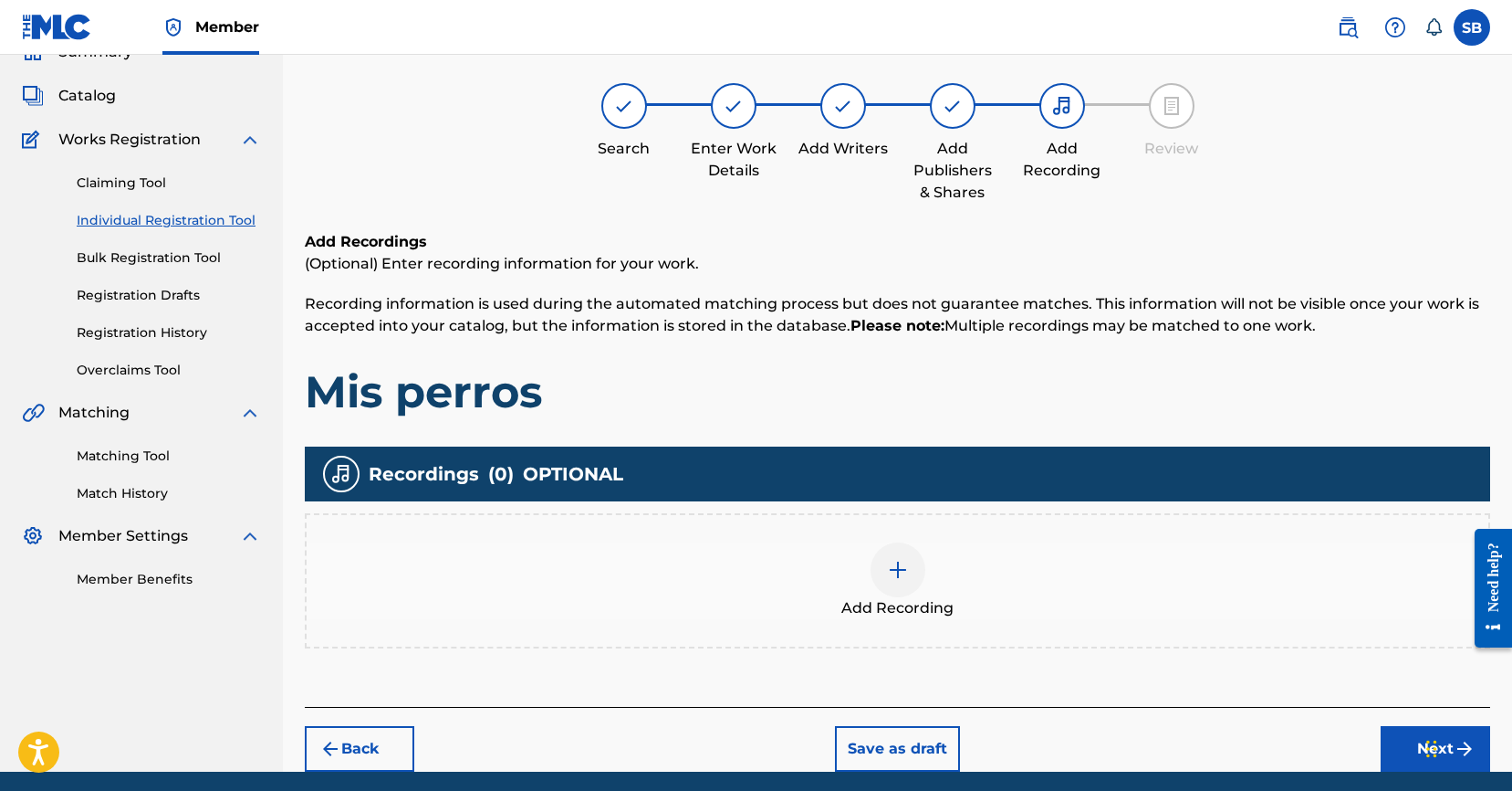
scroll to position [82, 0]
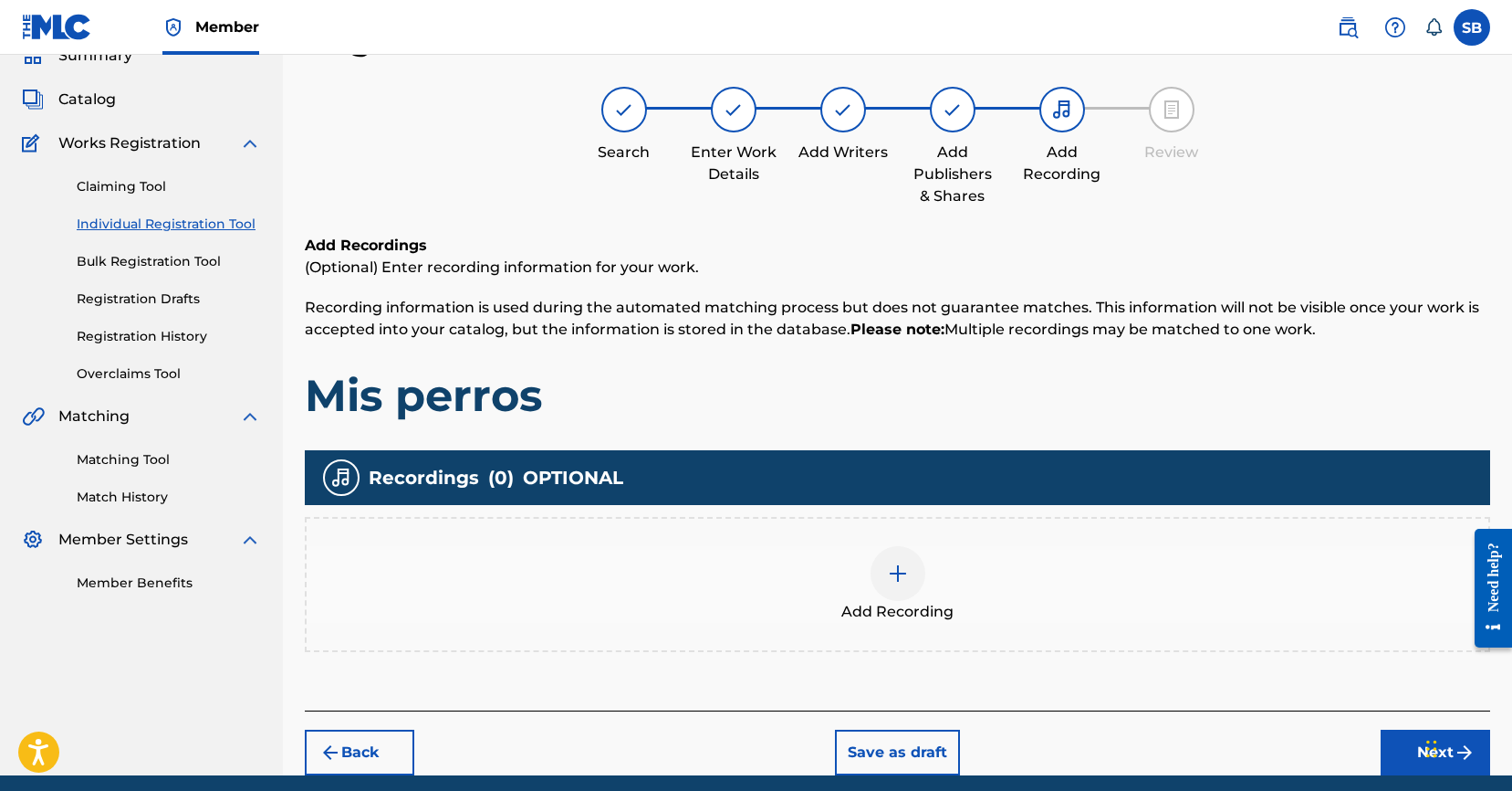
click at [823, 563] on div "Add Recording" at bounding box center [898, 584] width 1182 height 77
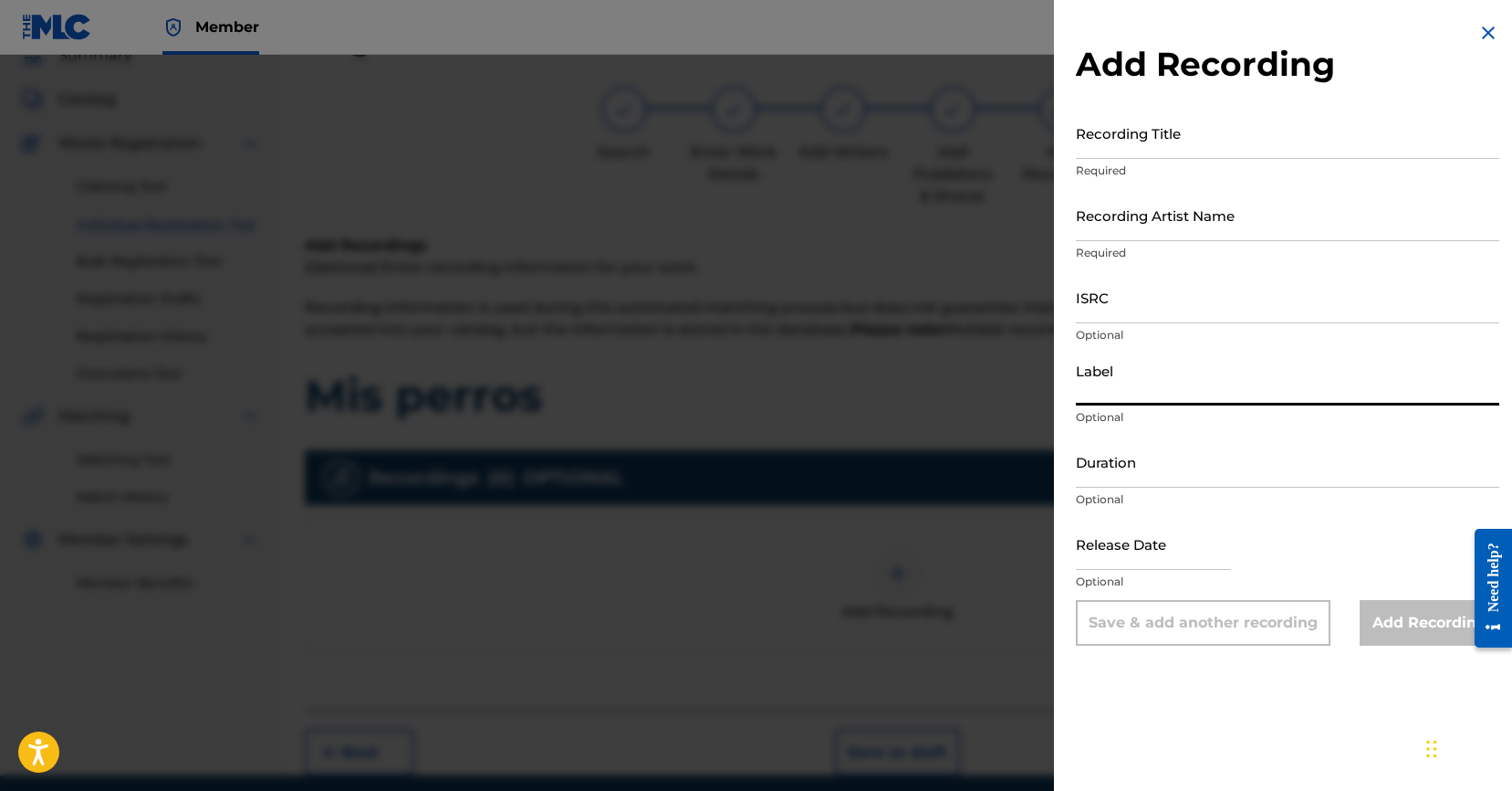
click at [1189, 390] on input "Label" at bounding box center [1288, 379] width 424 height 52
click at [1167, 284] on input "ISRC" at bounding box center [1288, 297] width 424 height 52
paste input "USUYG1733777"
type input "USUYG1733777"
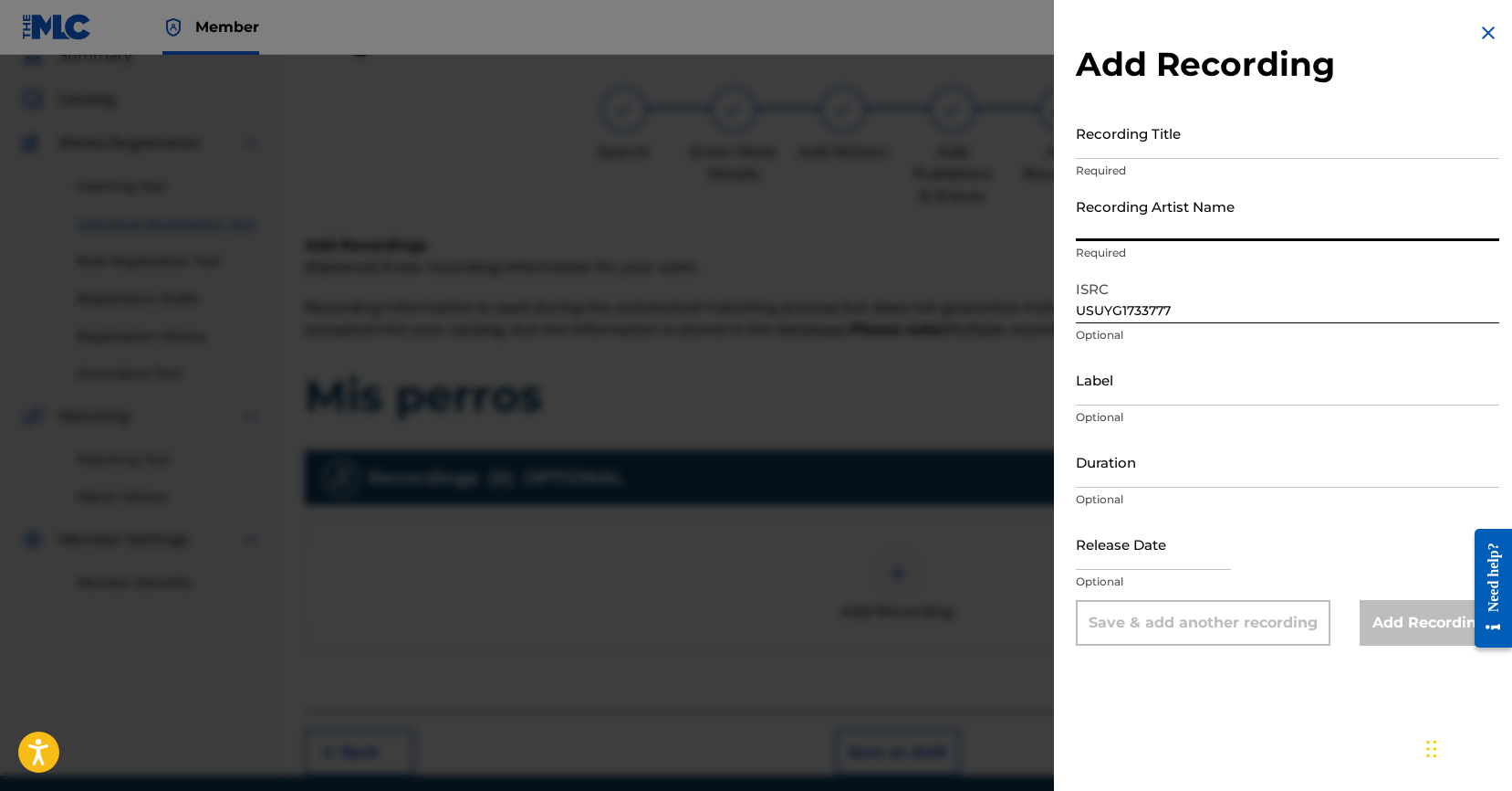
click at [1273, 219] on input "Recording Artist Name" at bounding box center [1288, 215] width 424 height 52
paste input "C-Kan, Baby Rasta y Gringo"
type input "C-Kan, Baby Rasta y Gringo"
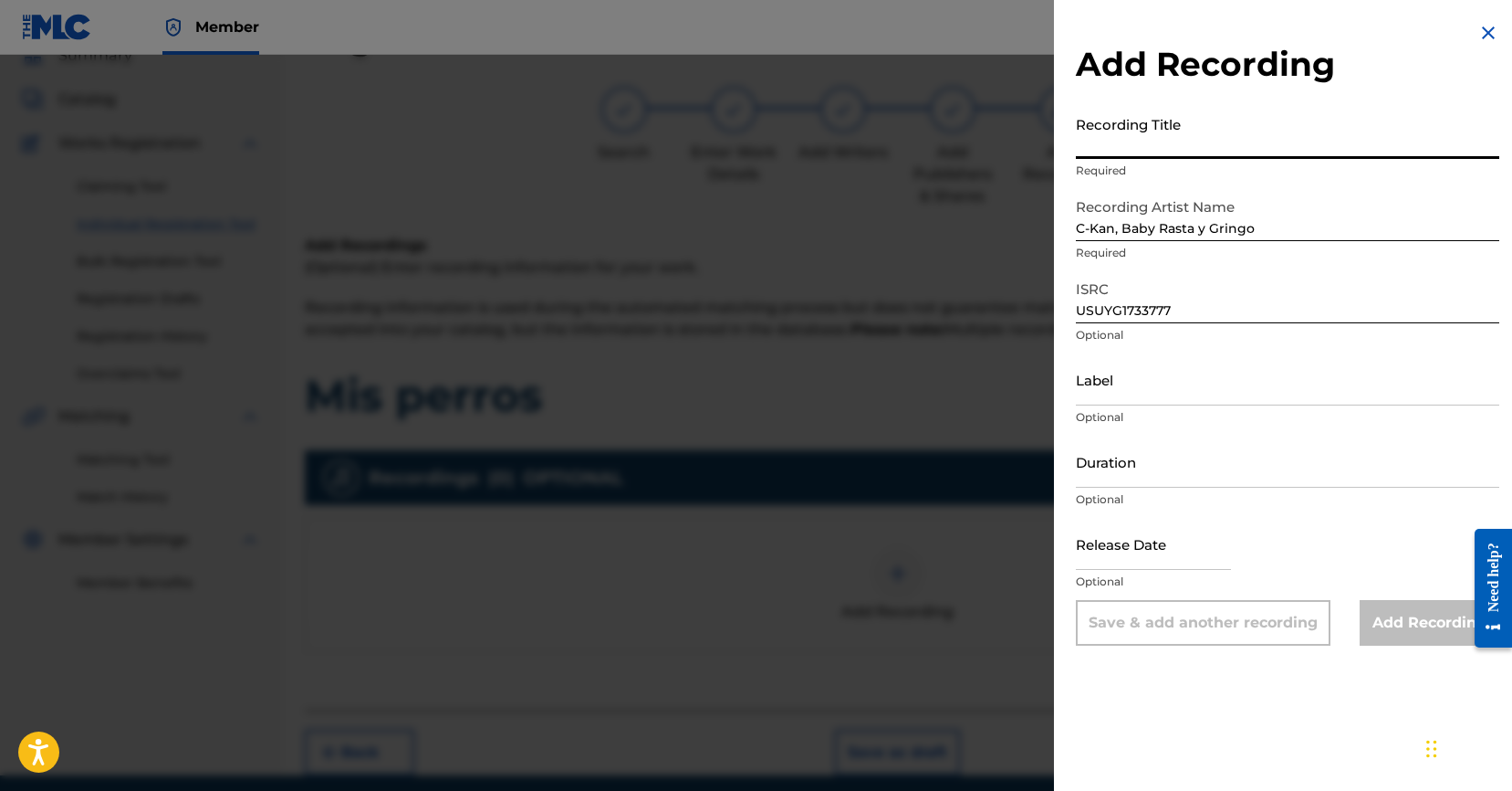
click at [1347, 132] on input "Recording Title" at bounding box center [1288, 132] width 424 height 52
paste input "Mis perros"
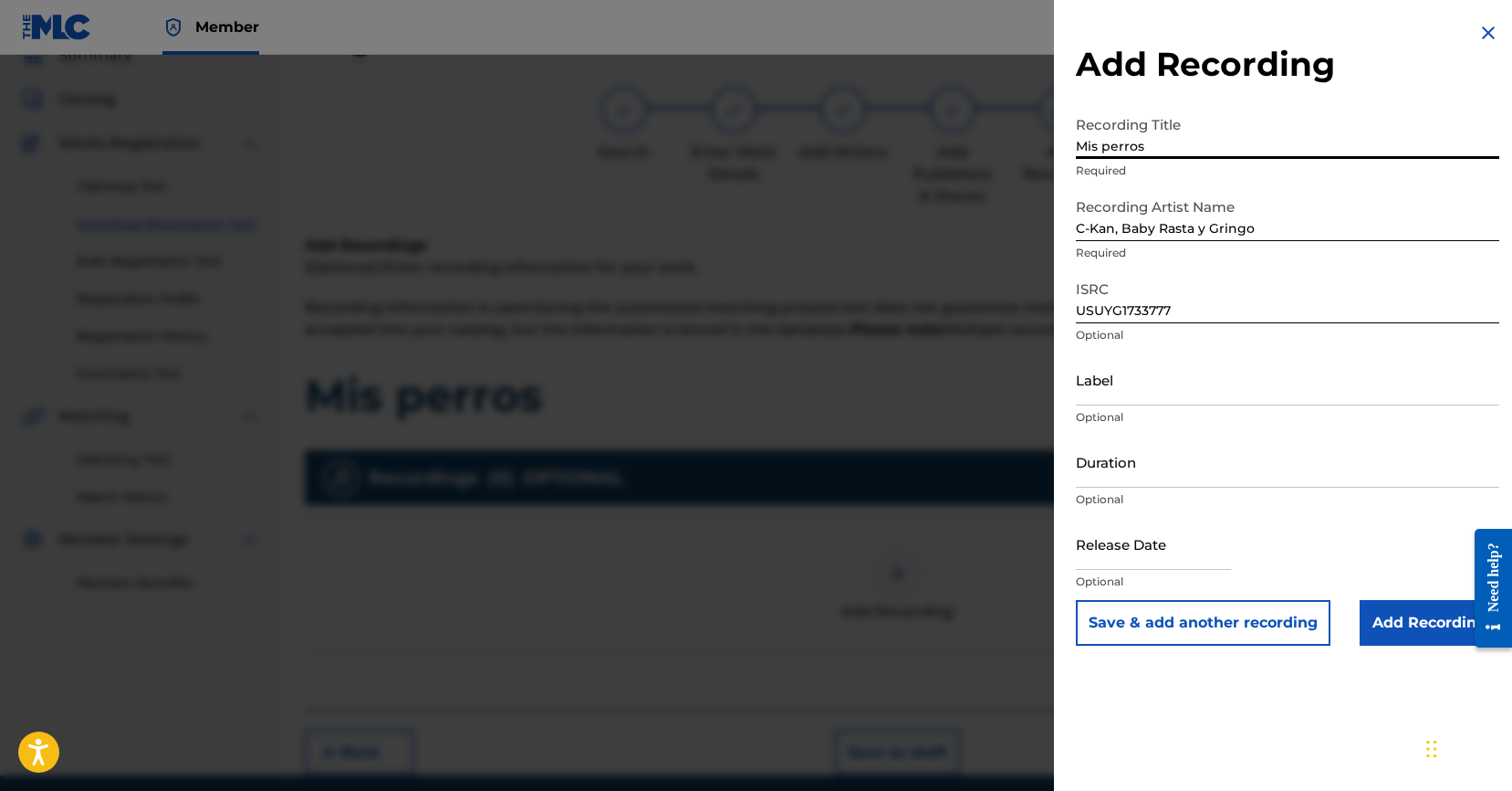
type input "Mis perros"
click at [1383, 631] on input "Add Recording" at bounding box center [1429, 623] width 140 height 46
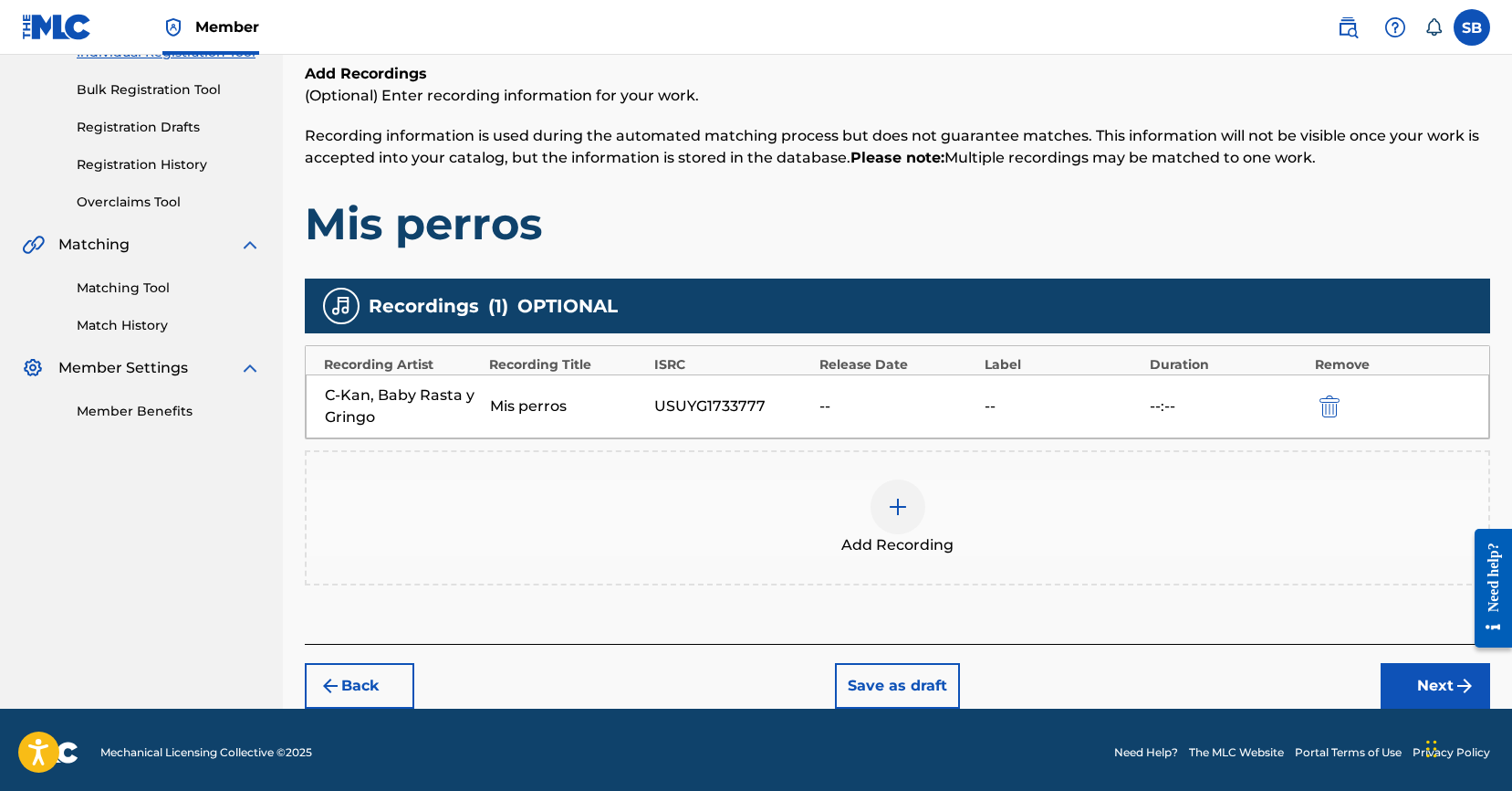
scroll to position [260, 0]
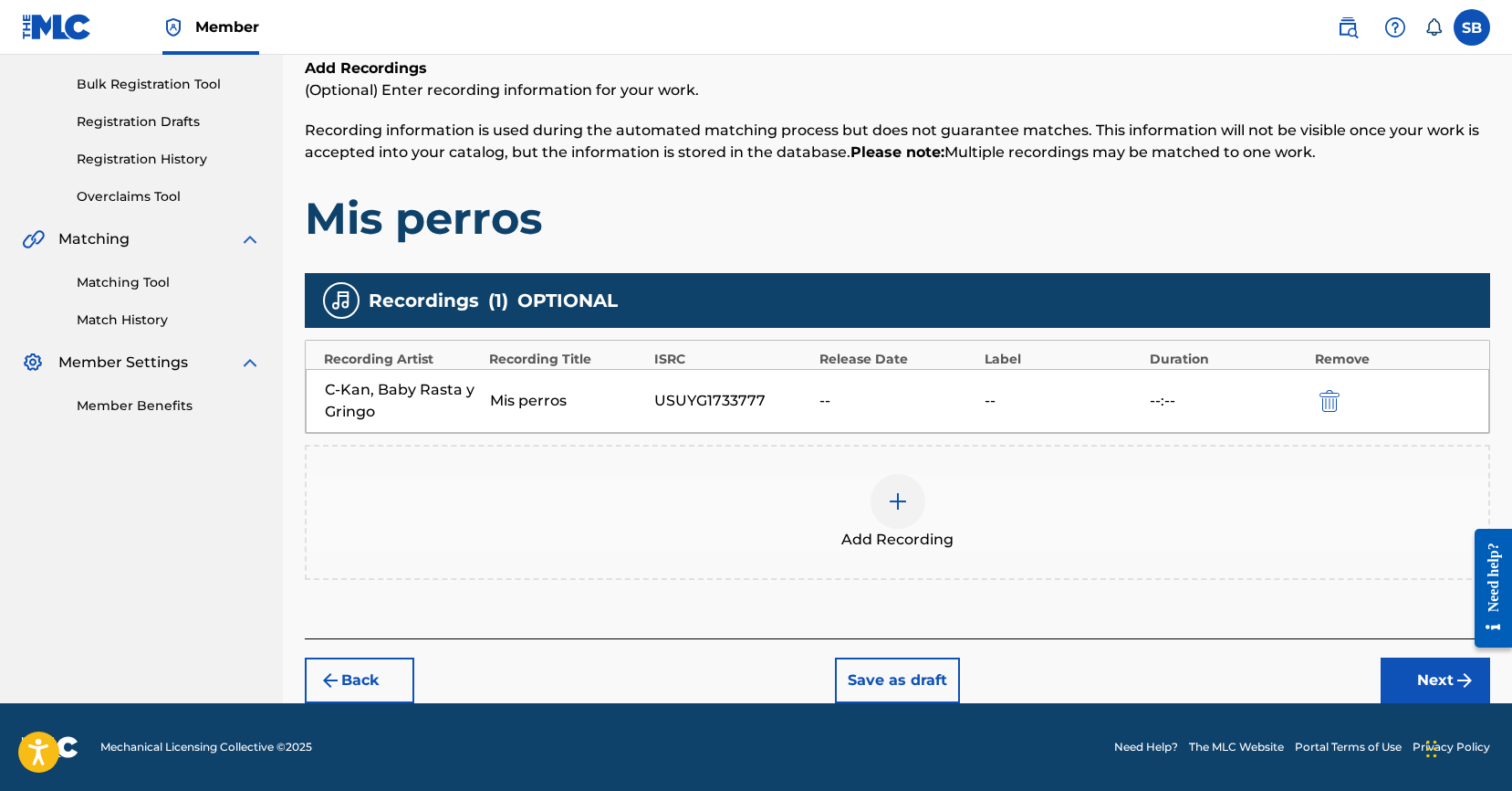
click at [1395, 676] on button "Next" at bounding box center [1435, 680] width 109 height 46
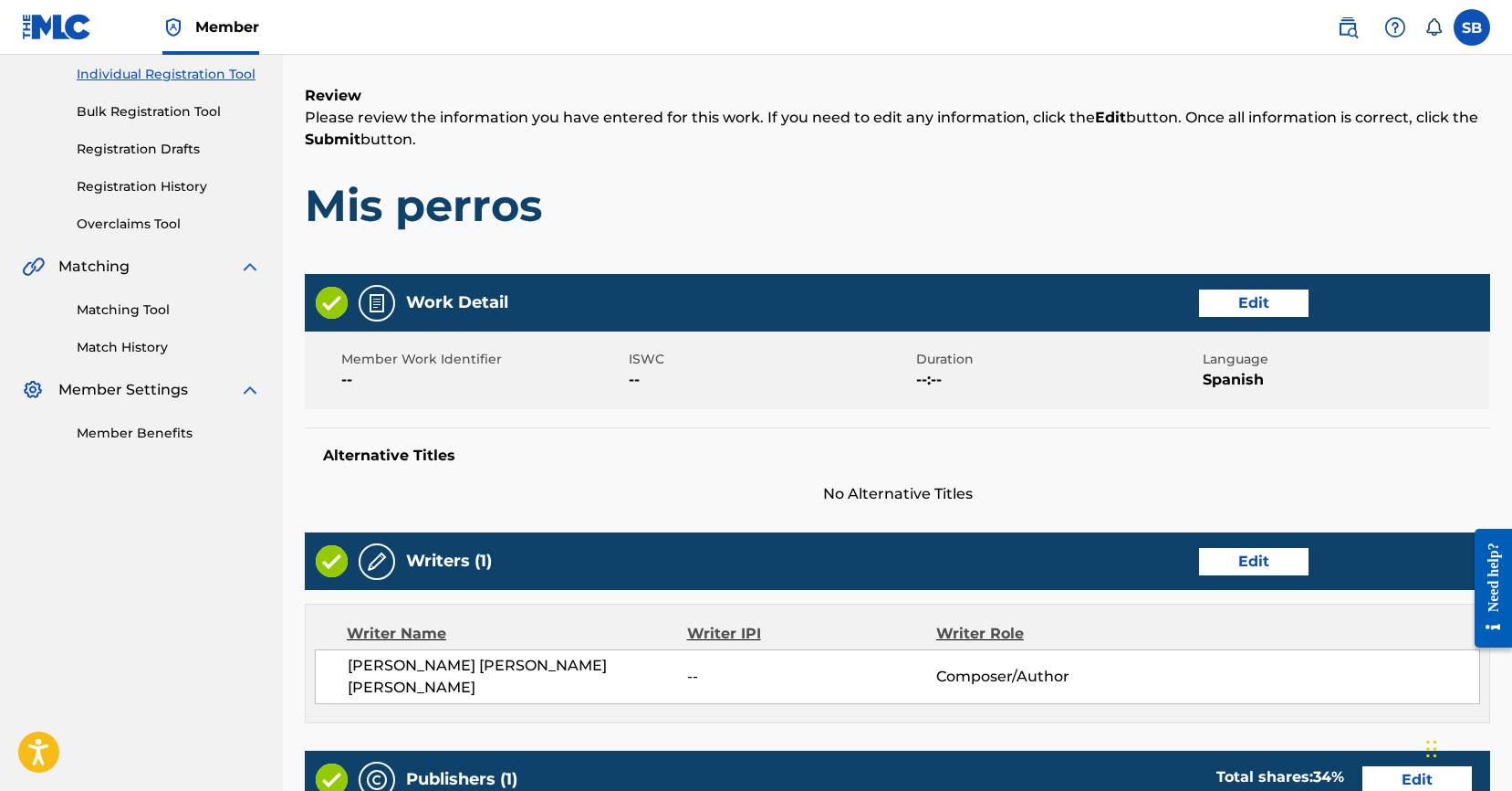
scroll to position [271, 0]
